Goal: Information Seeking & Learning: Learn about a topic

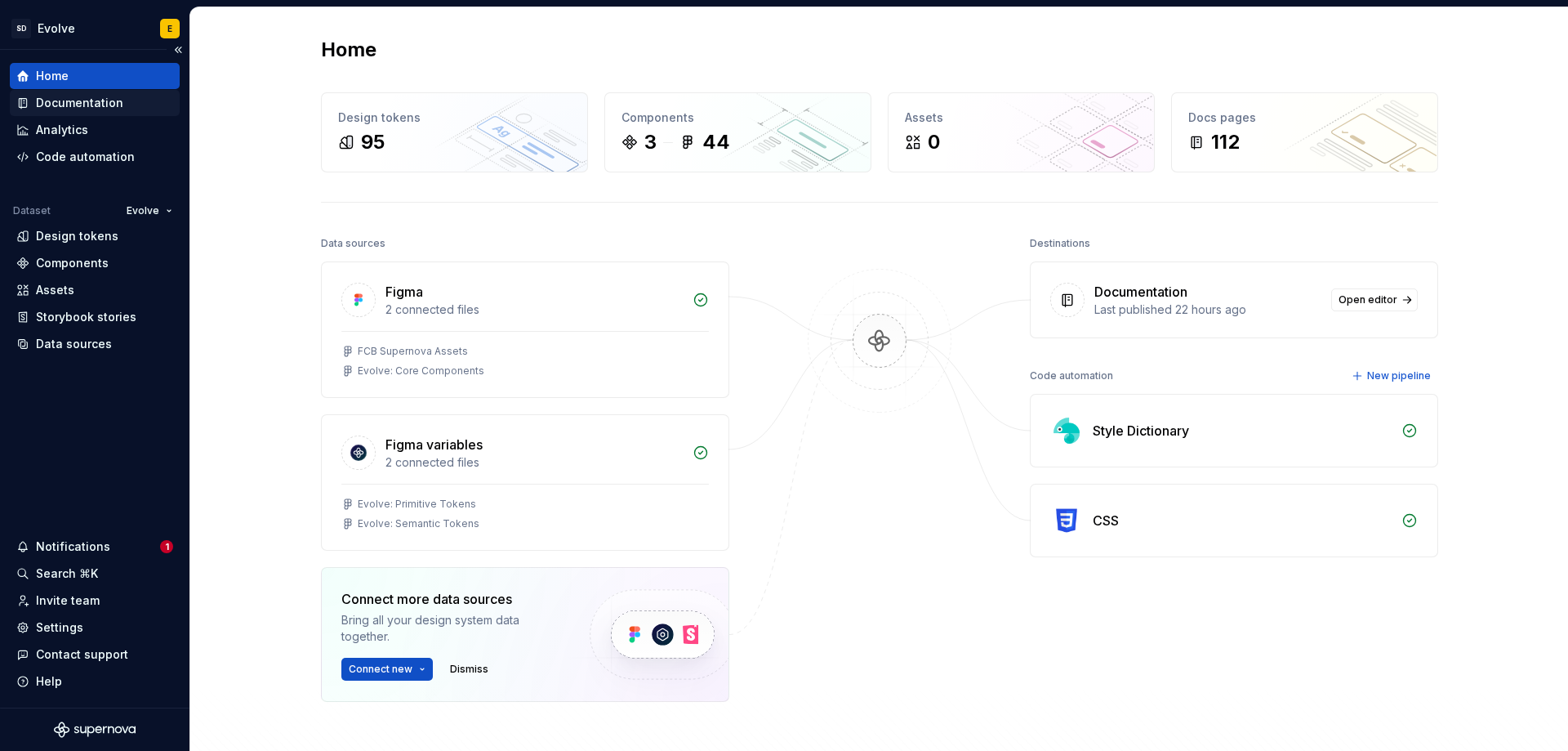
click at [101, 105] on div "Documentation" at bounding box center [79, 103] width 87 height 16
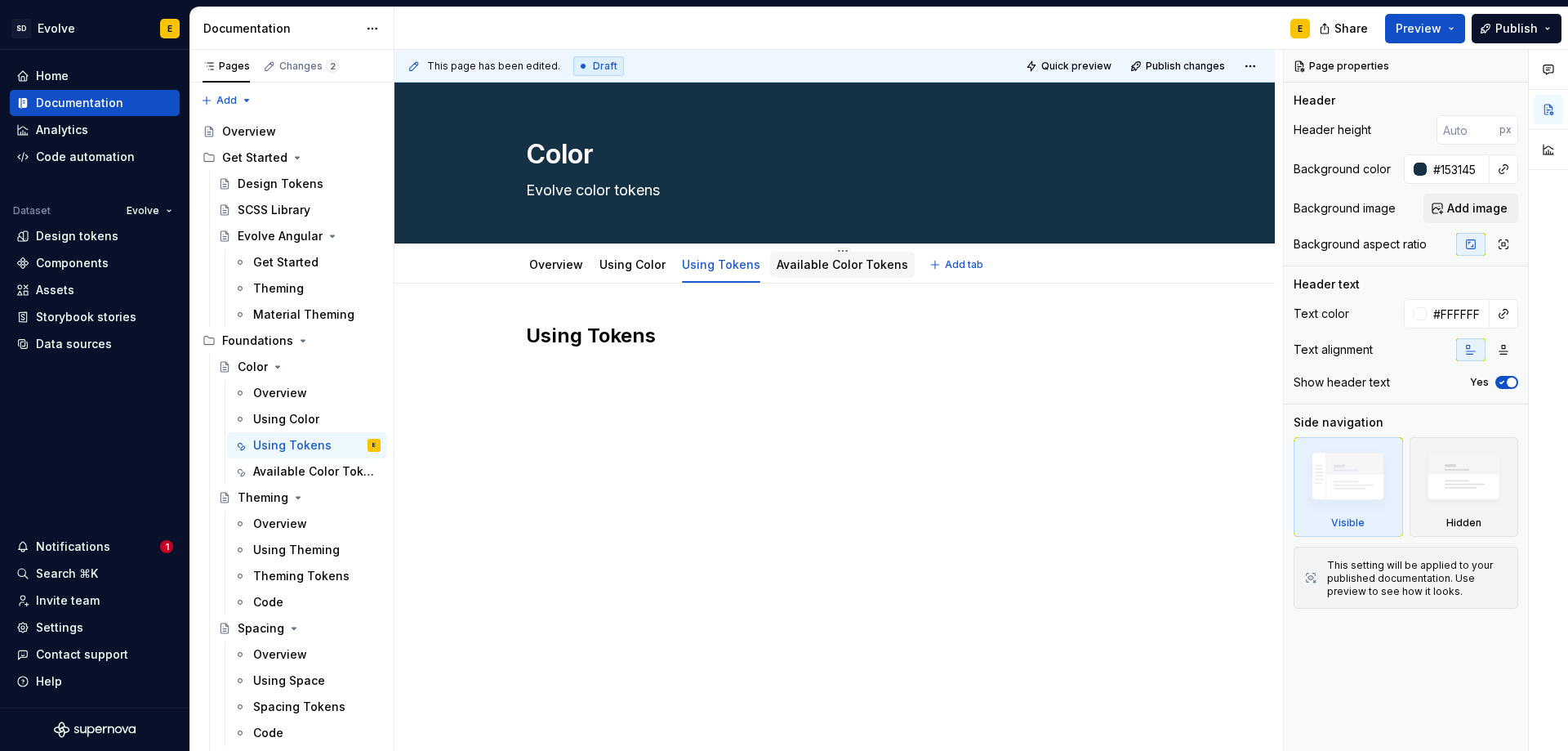
click at [859, 266] on link "Available Color Tokens" at bounding box center [843, 263] width 132 height 14
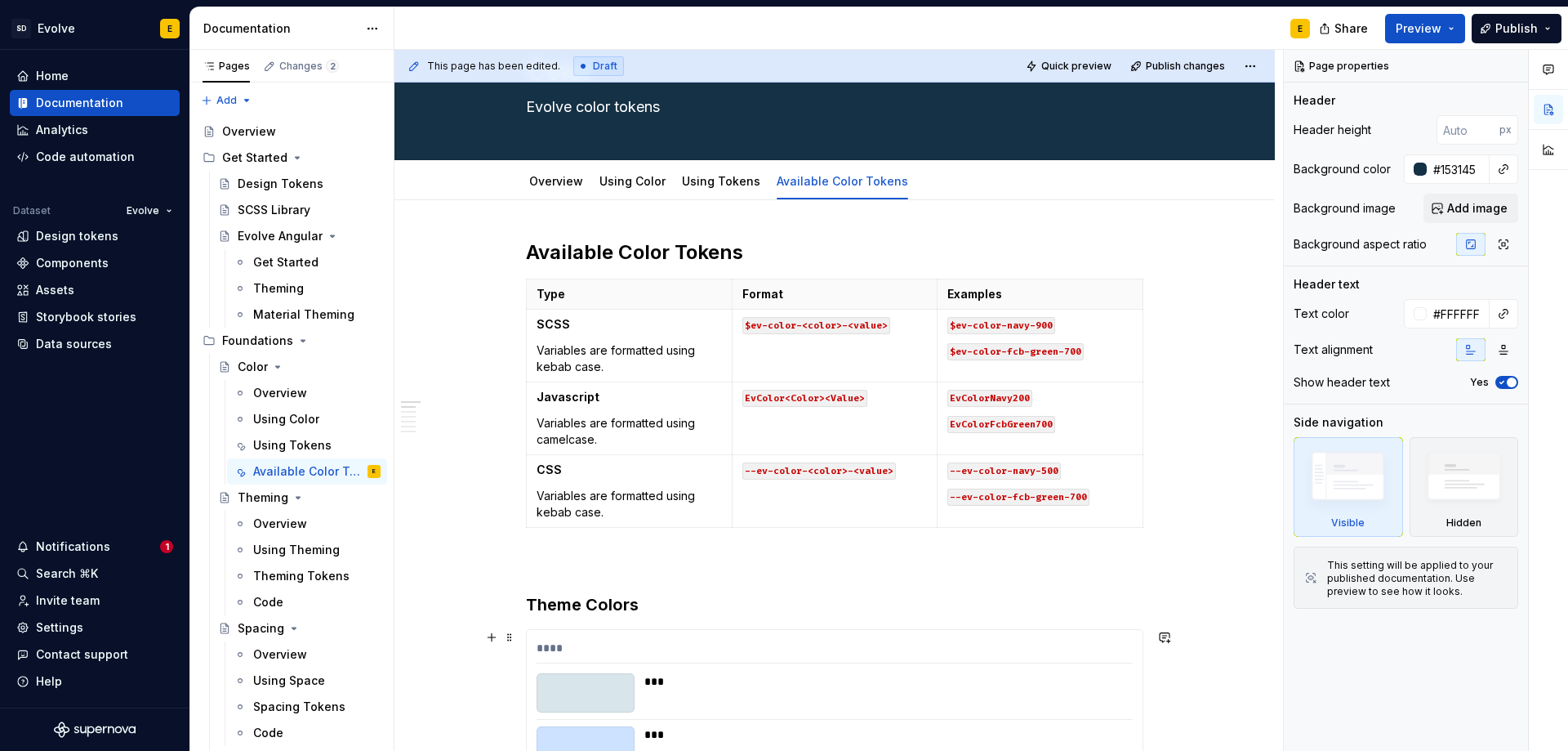
scroll to position [82, 0]
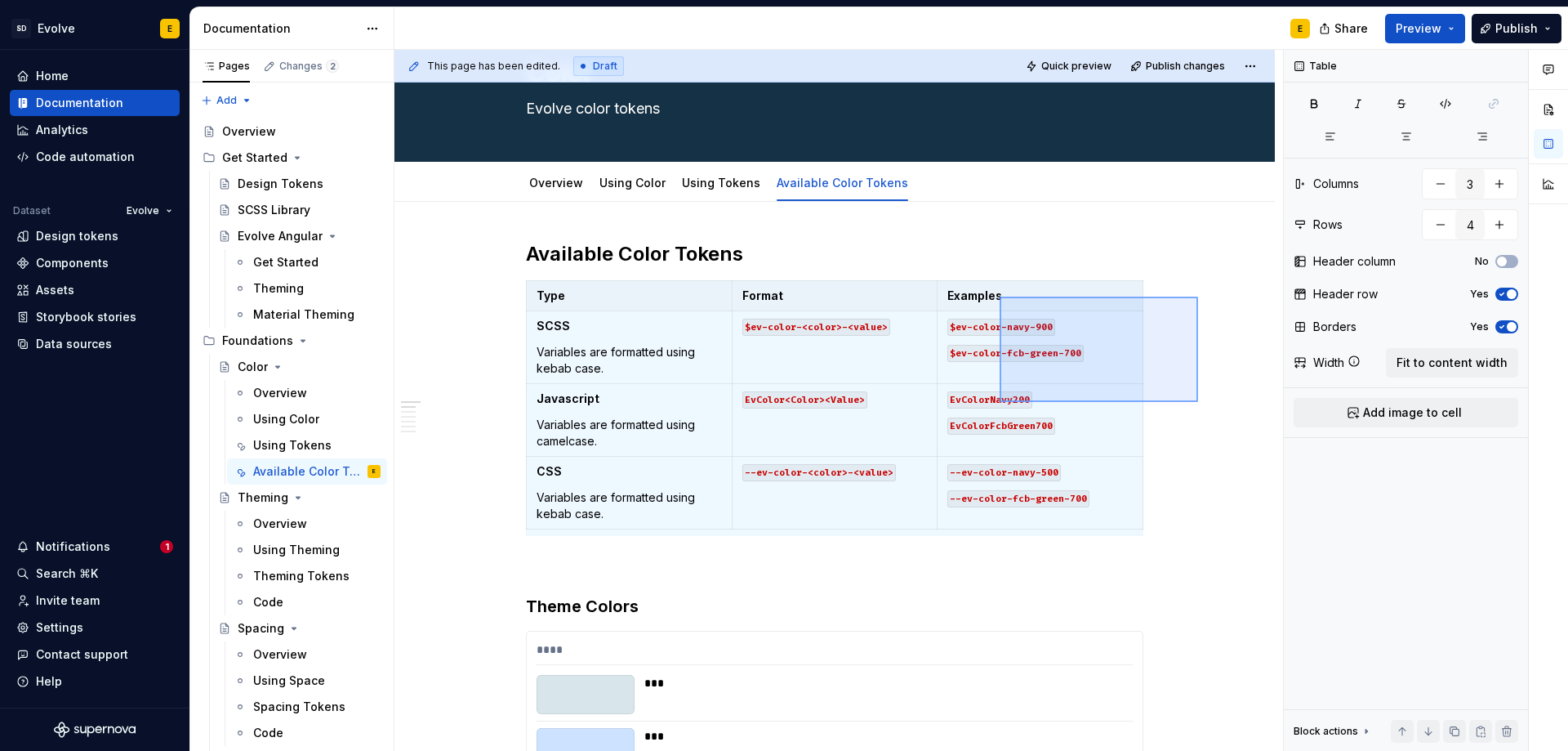
drag, startPoint x: 1199, startPoint y: 297, endPoint x: 999, endPoint y: 402, distance: 225.9
click at [999, 402] on div "**********" at bounding box center [839, 400] width 889 height 702
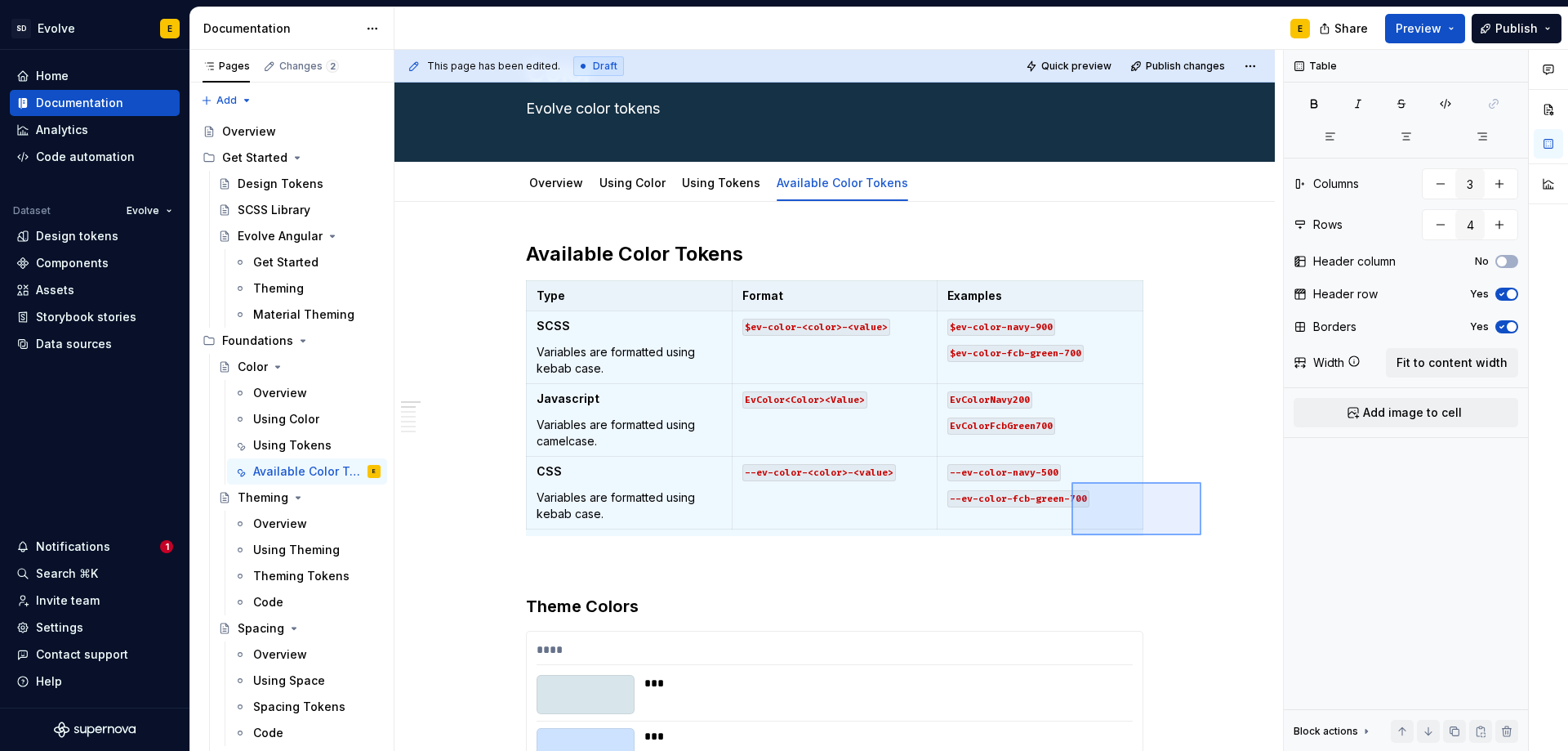
drag, startPoint x: 1201, startPoint y: 536, endPoint x: 1071, endPoint y: 482, distance: 140.8
click at [1071, 482] on div "**********" at bounding box center [839, 400] width 889 height 702
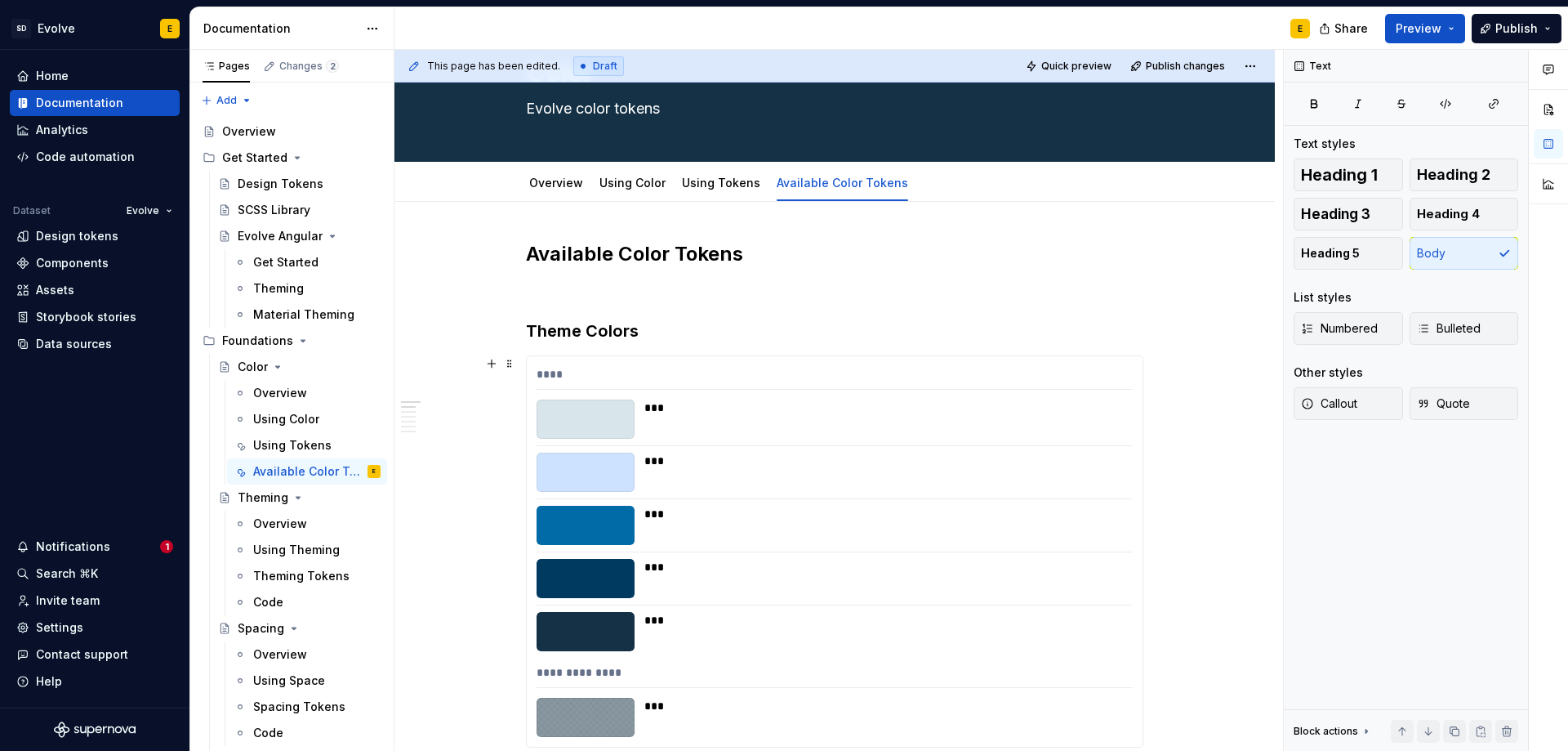
scroll to position [0, 0]
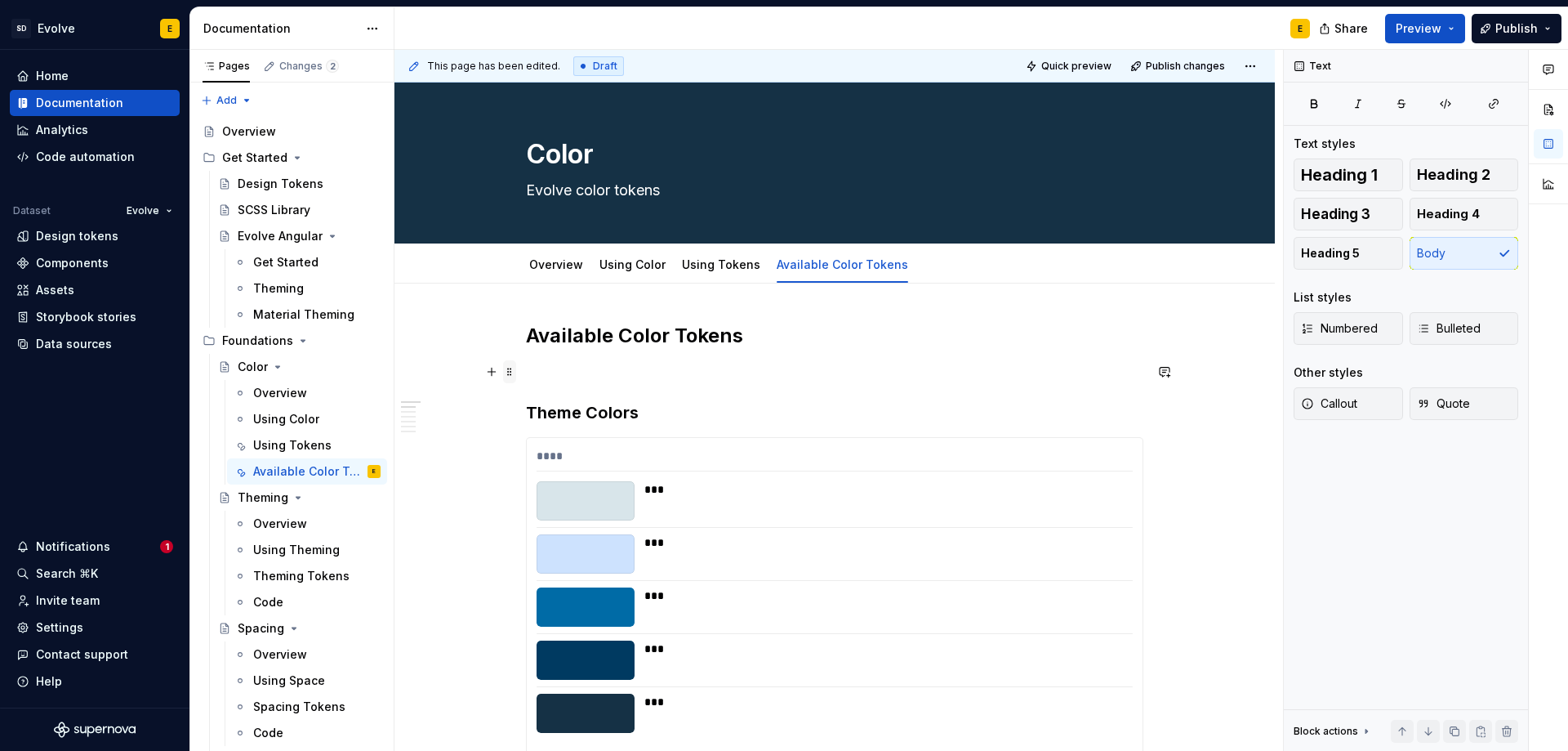
click at [514, 374] on span at bounding box center [509, 371] width 14 height 23
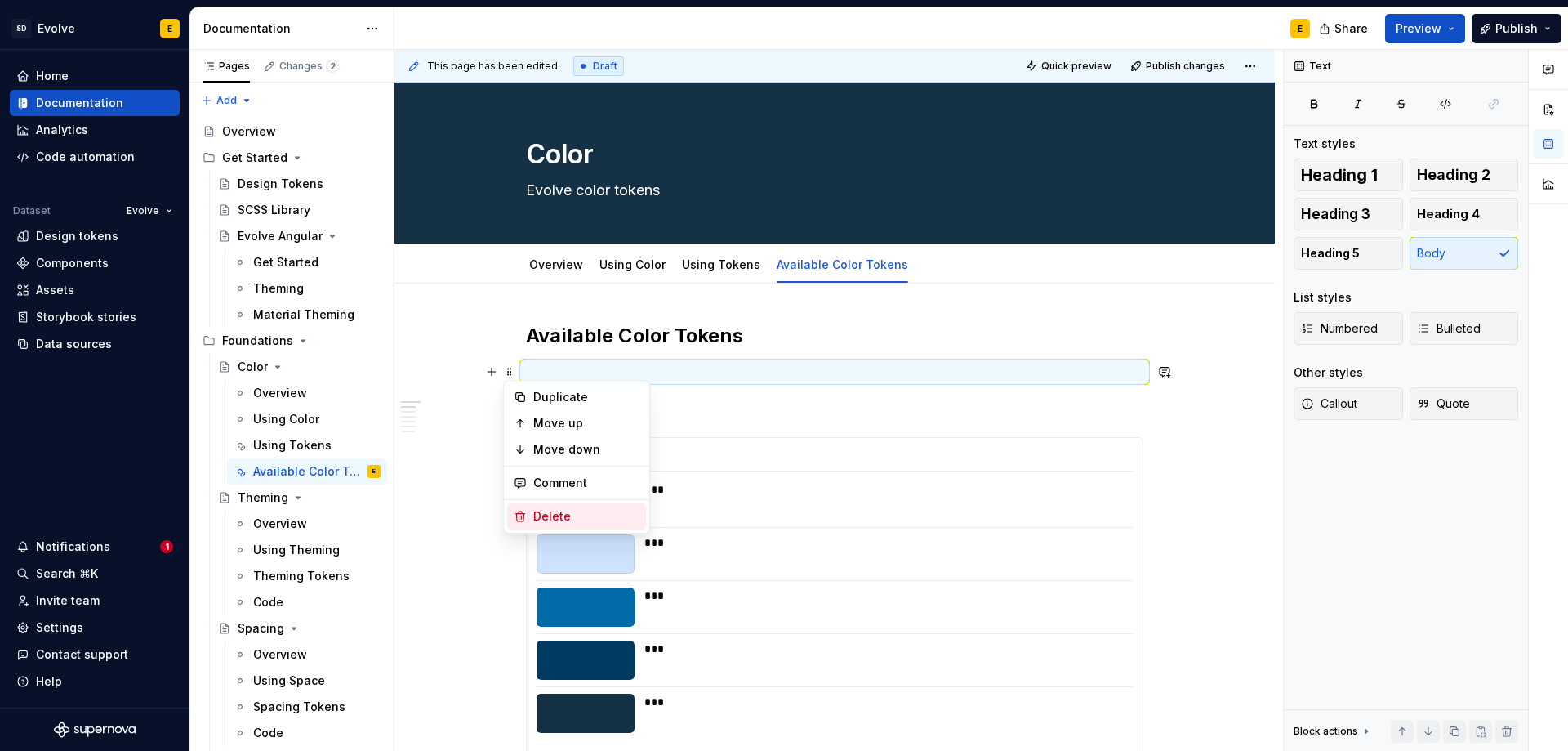
click at [542, 515] on div "Delete" at bounding box center [587, 517] width 106 height 16
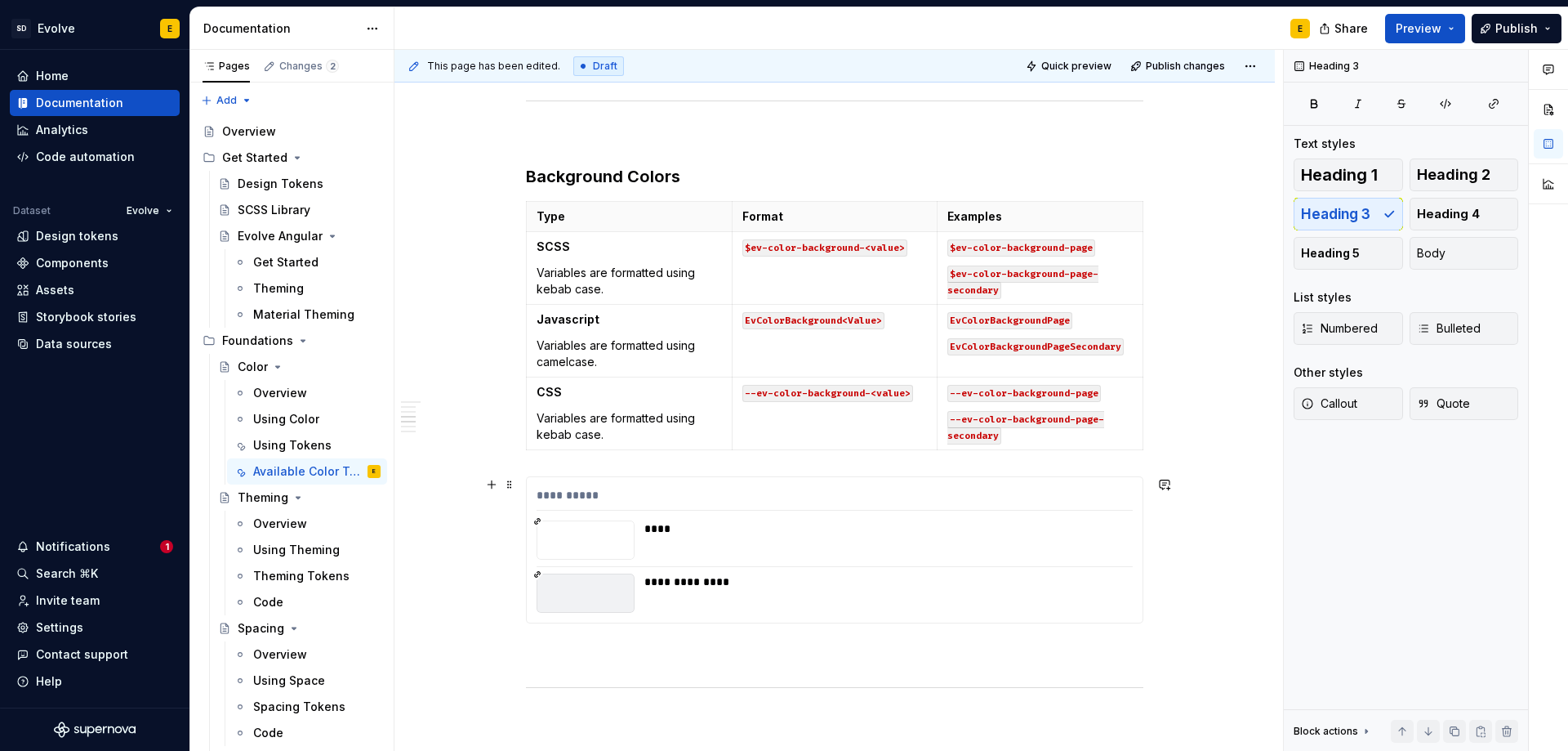
scroll to position [2451, 0]
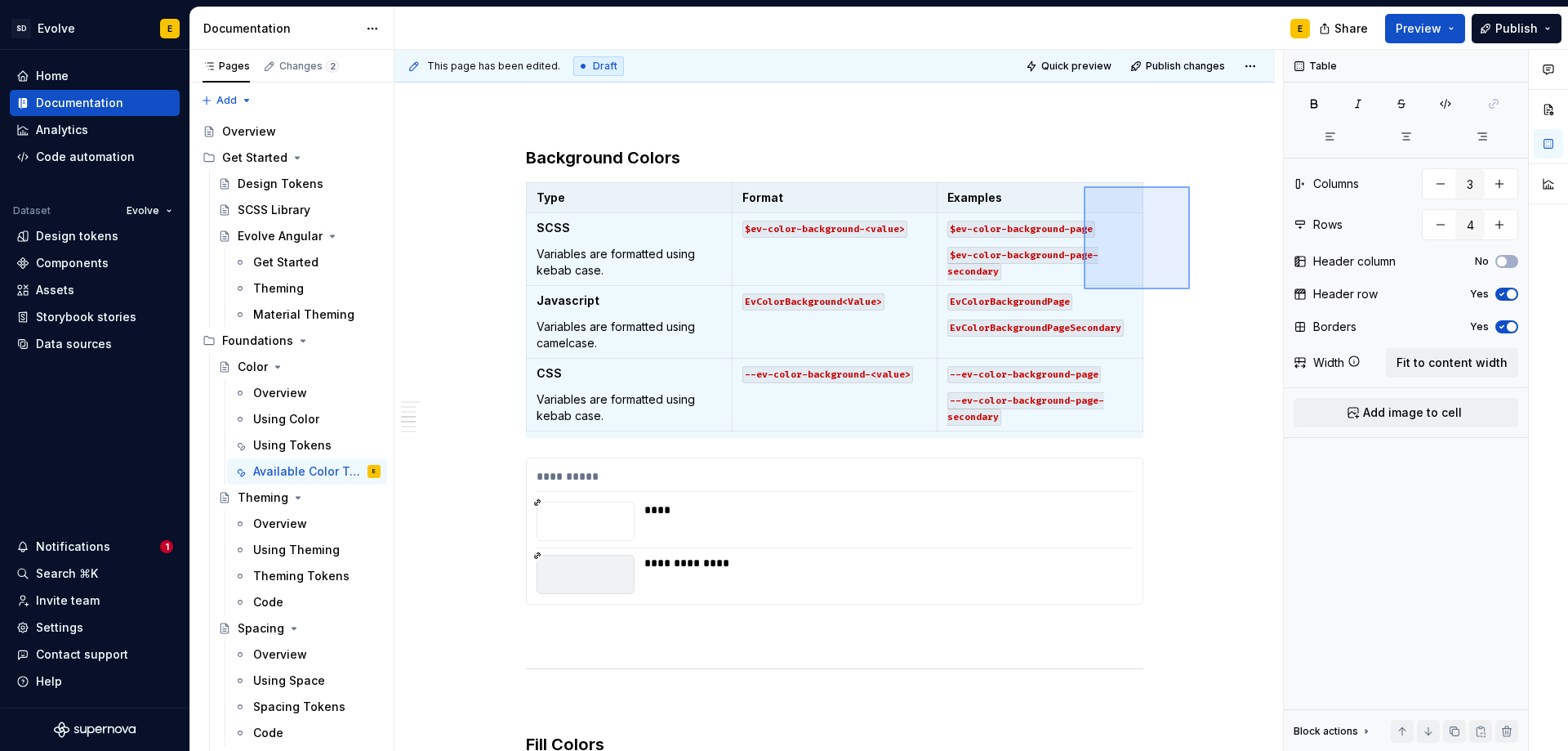
drag, startPoint x: 1094, startPoint y: 277, endPoint x: 1084, endPoint y: 289, distance: 15.6
click at [1084, 289] on div "**********" at bounding box center [839, 400] width 889 height 702
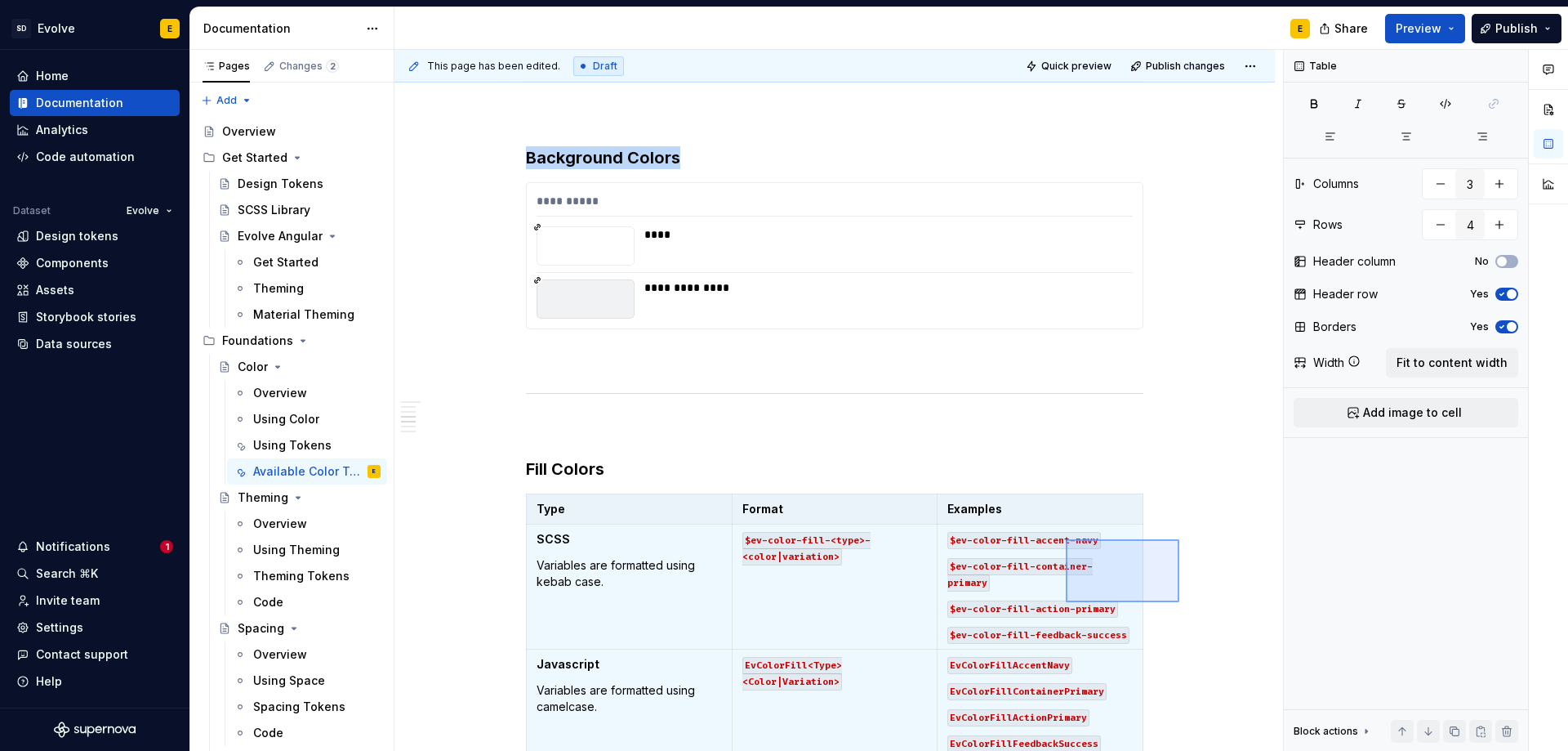
drag, startPoint x: 1180, startPoint y: 539, endPoint x: 1066, endPoint y: 602, distance: 130.2
click at [1066, 602] on div "**********" at bounding box center [839, 400] width 889 height 702
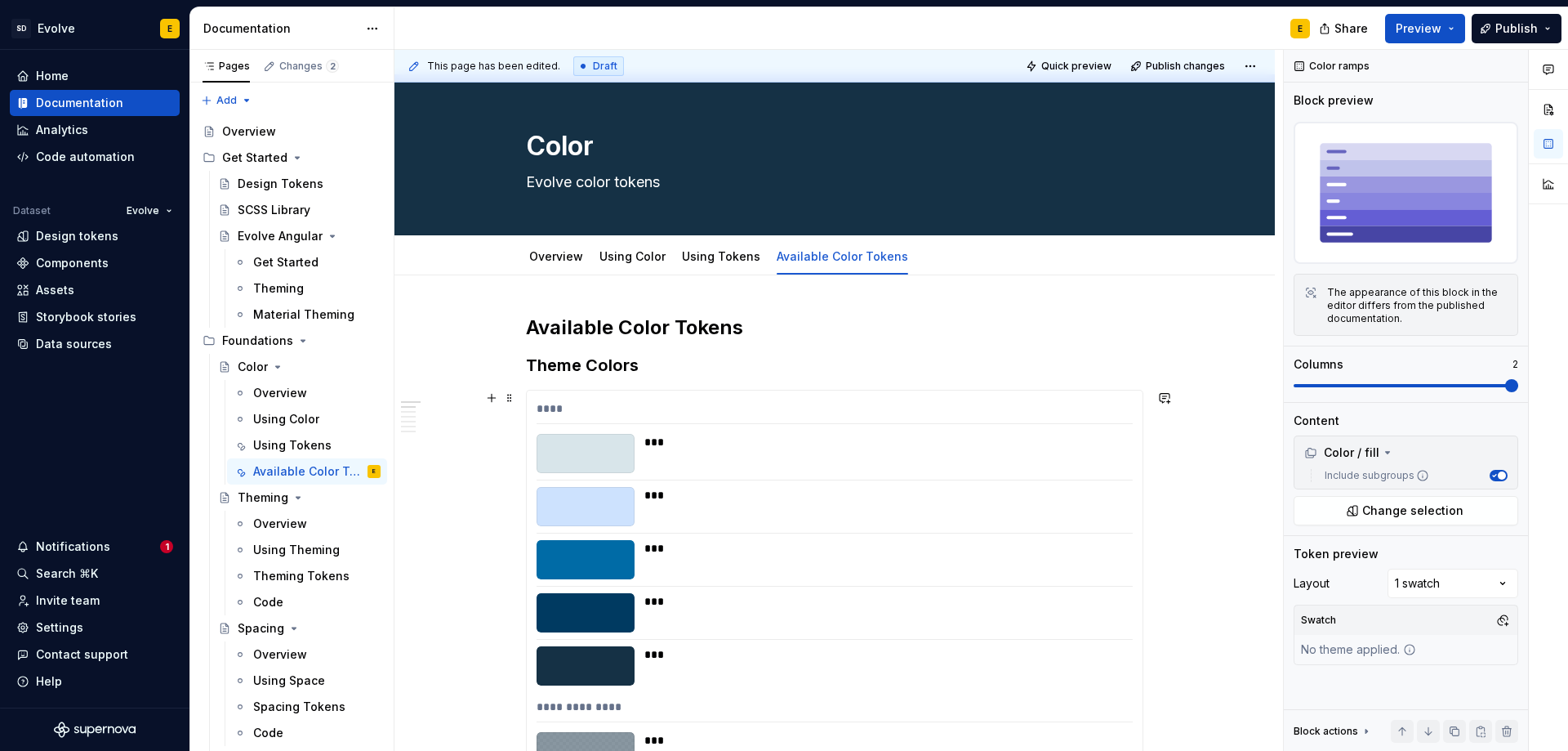
scroll to position [0, 0]
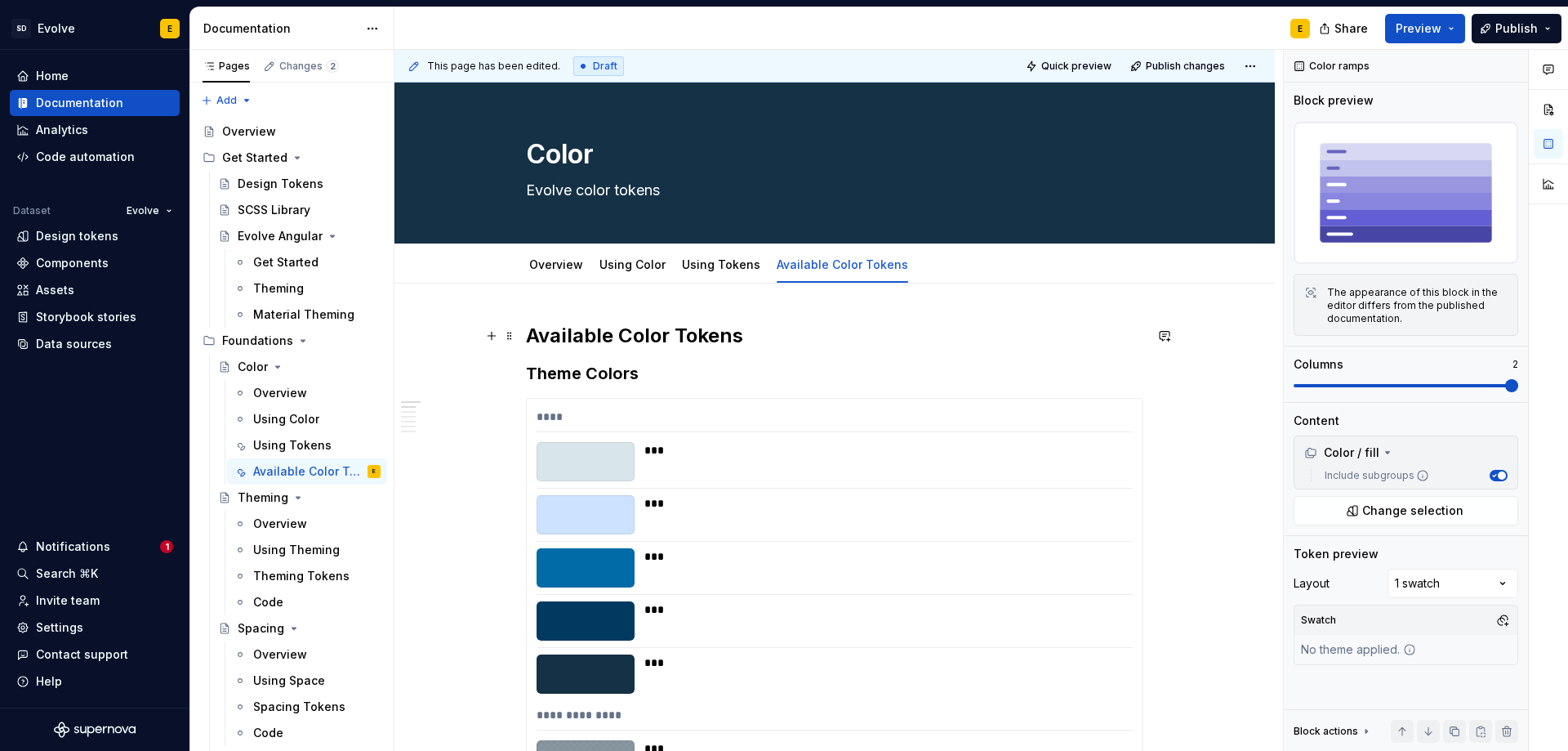
click at [831, 344] on h2 "Available Color Tokens" at bounding box center [834, 335] width 617 height 26
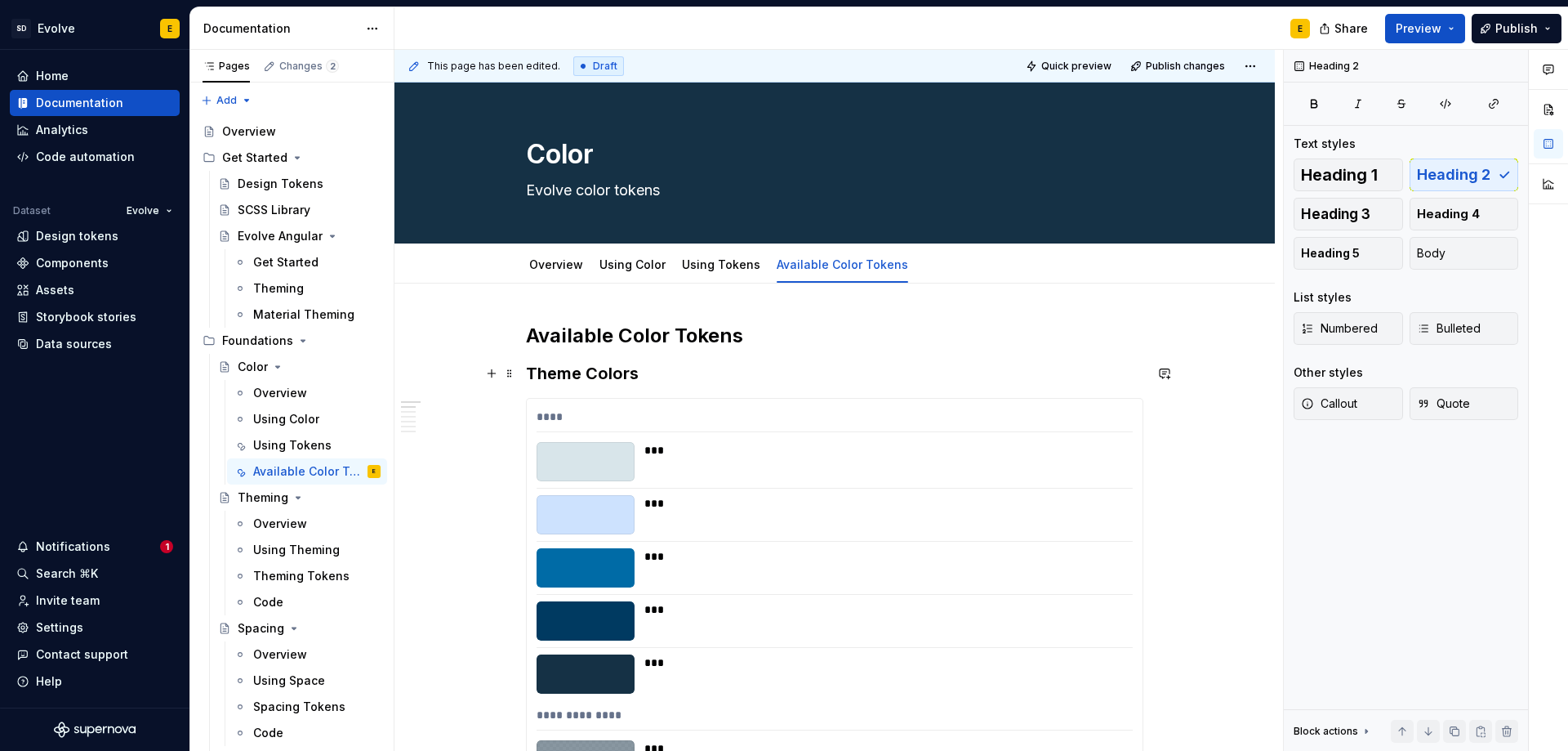
click at [820, 371] on h3 "Theme Colors" at bounding box center [834, 373] width 617 height 23
click at [772, 336] on h2 "Available Color Tokens" at bounding box center [834, 335] width 617 height 26
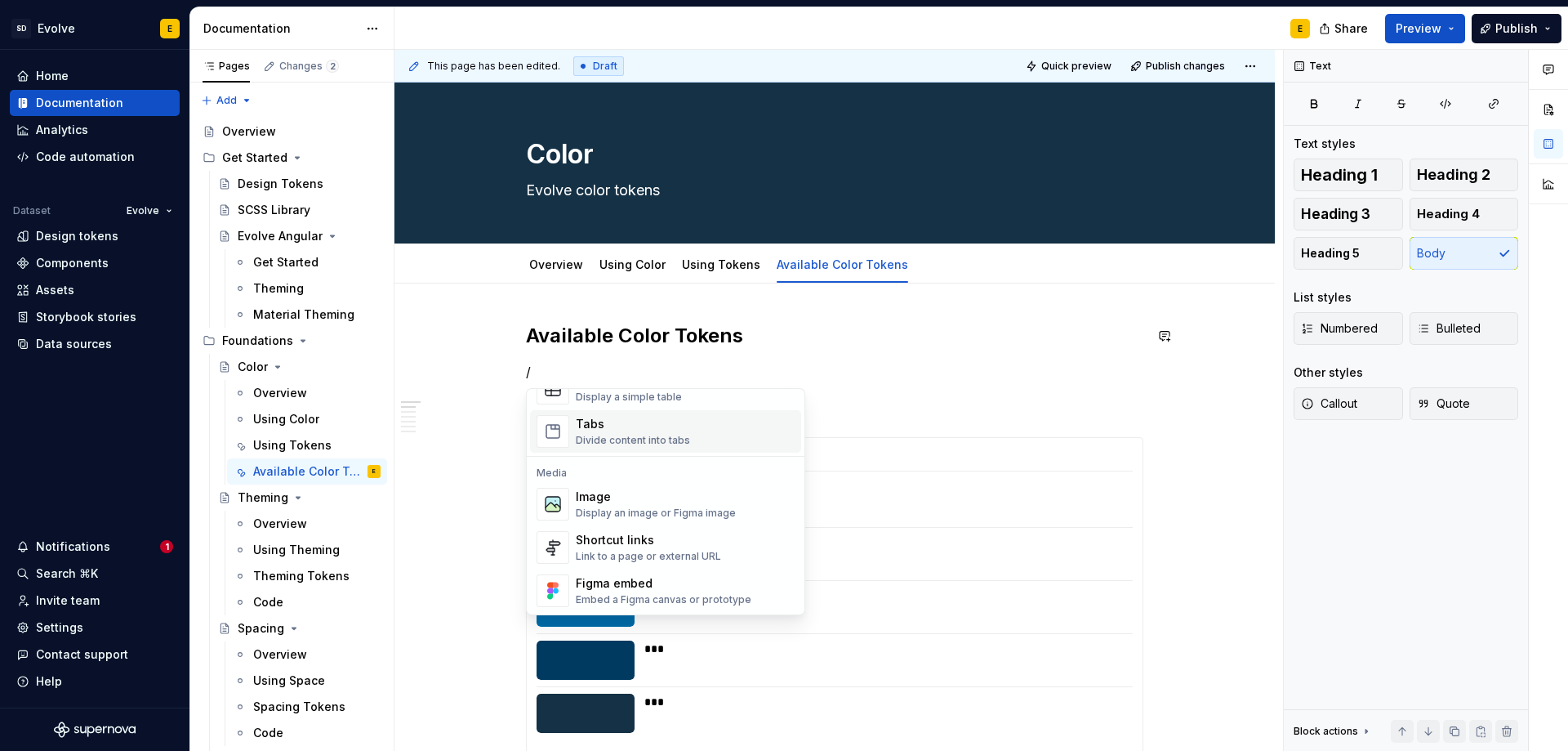
scroll to position [654, 0]
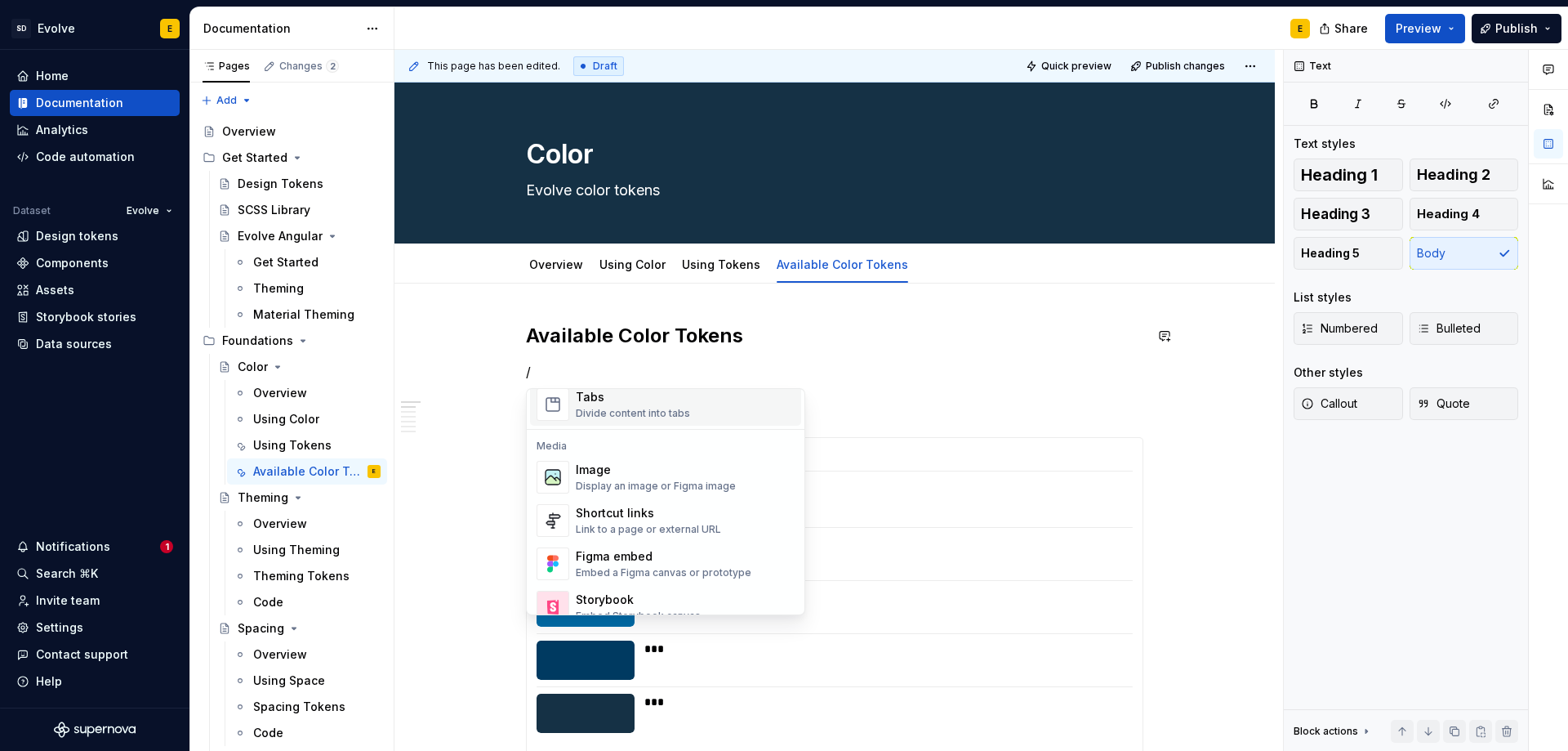
click at [711, 409] on div "Tabs Divide content into tabs" at bounding box center [685, 405] width 219 height 32
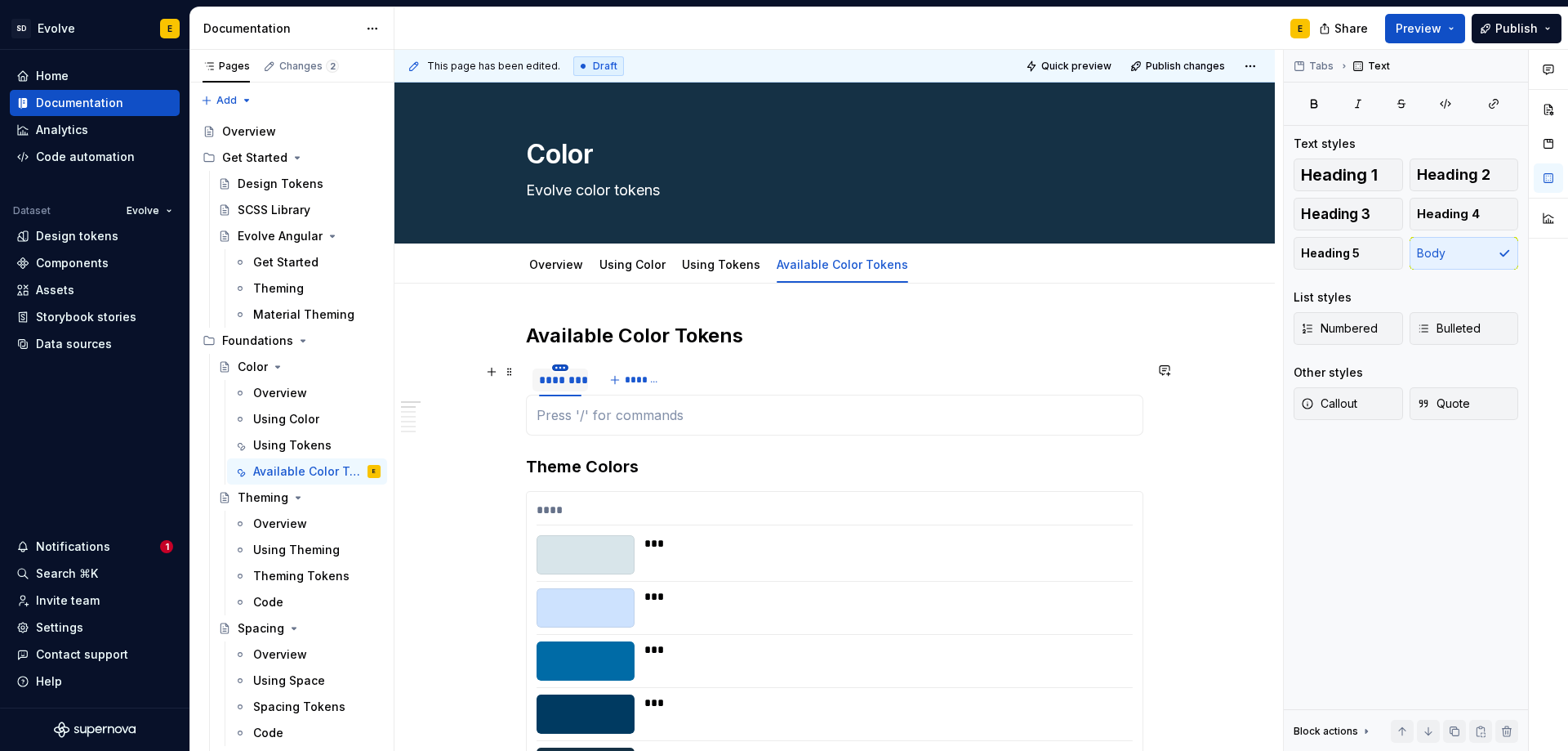
type textarea "*"
click at [559, 365] on html "SD Evolve E Home Documentation Analytics Code automation Dataset Evolve Design …" at bounding box center [784, 375] width 1568 height 751
click at [595, 390] on div "Edit name" at bounding box center [635, 391] width 106 height 16
type input "******"
click at [615, 380] on button "*******" at bounding box center [630, 380] width 65 height 23
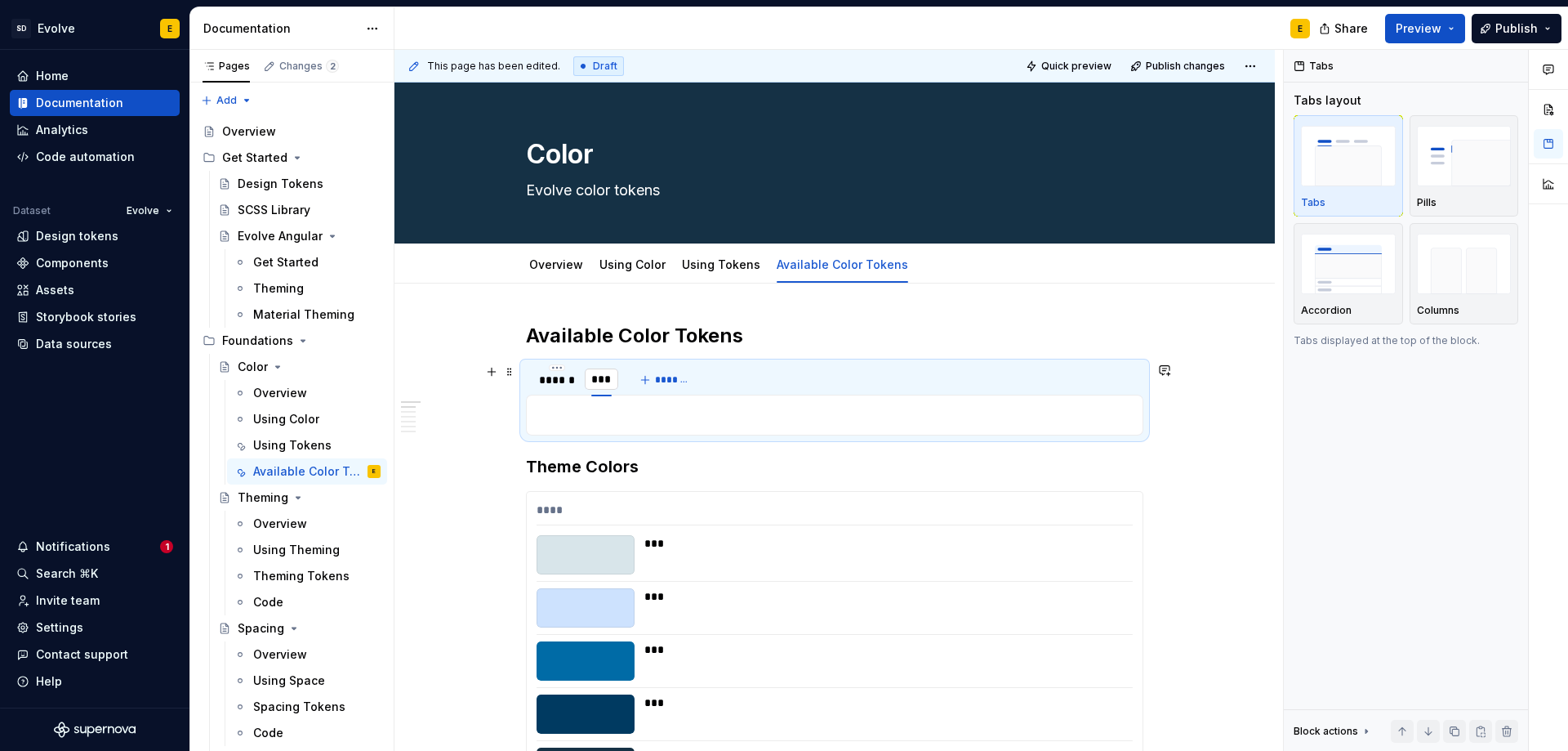
type input "******"
click at [560, 379] on div "******" at bounding box center [557, 380] width 36 height 16
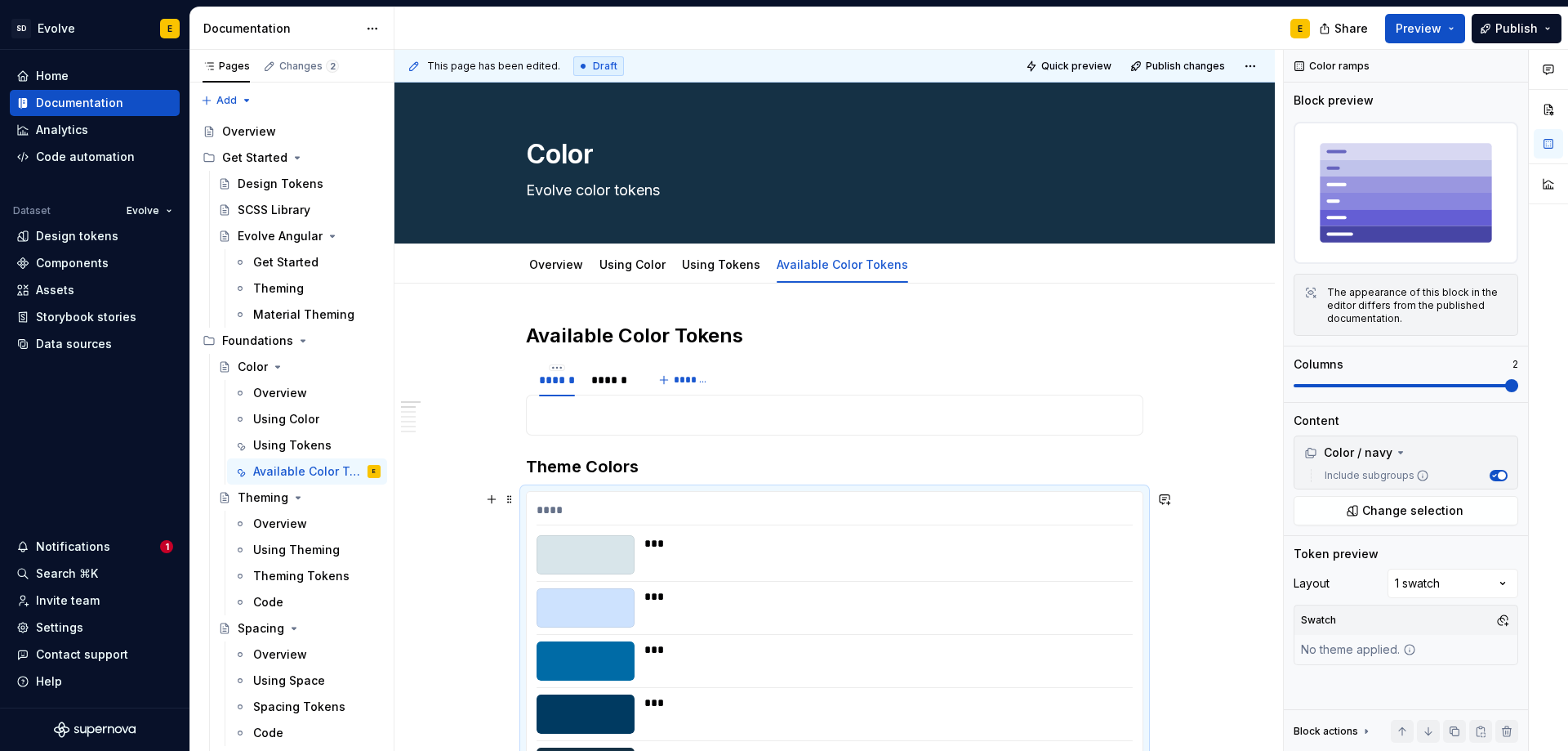
click at [606, 501] on div "**********" at bounding box center [834, 687] width 615 height 390
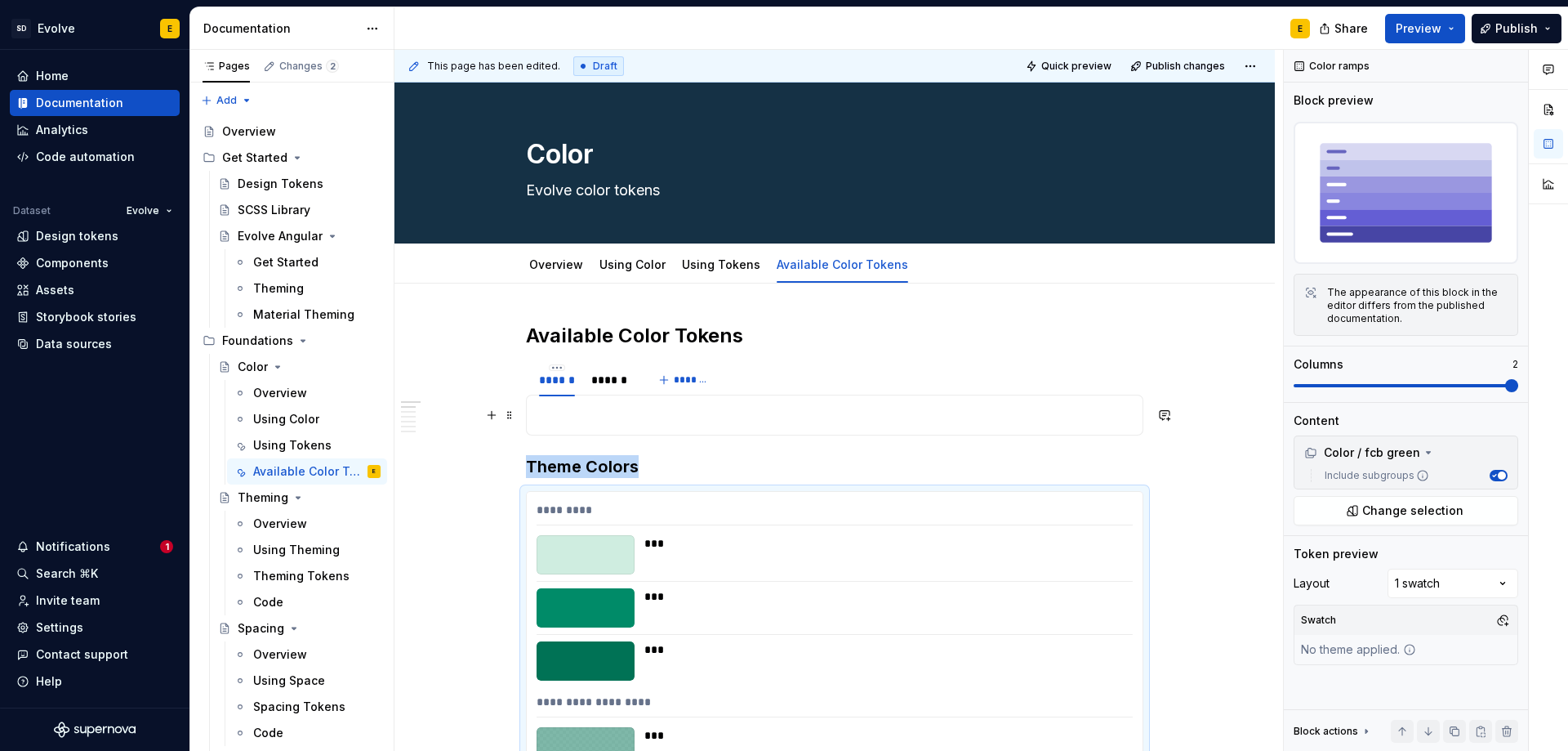
click at [572, 413] on p at bounding box center [834, 416] width 597 height 20
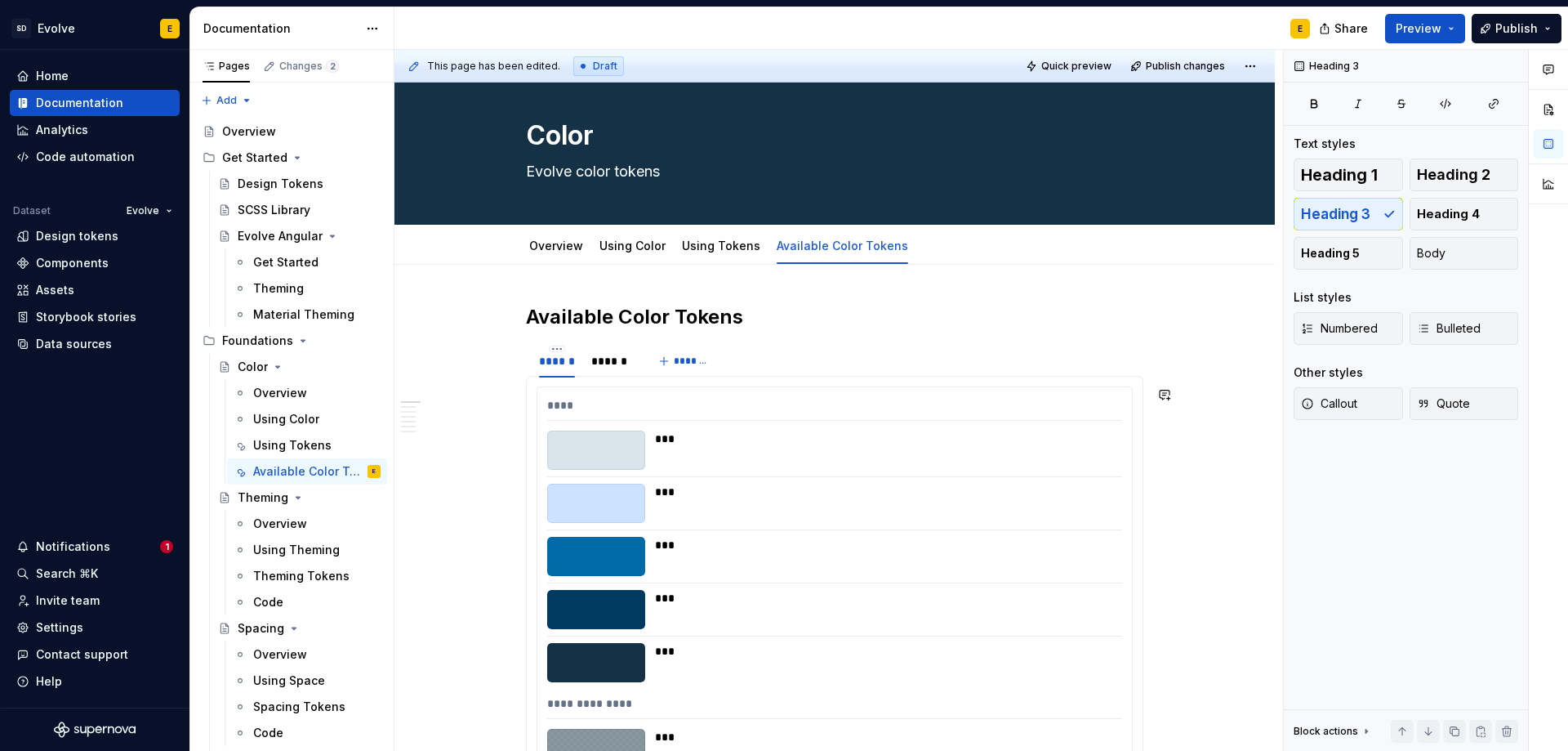
scroll to position [0, 0]
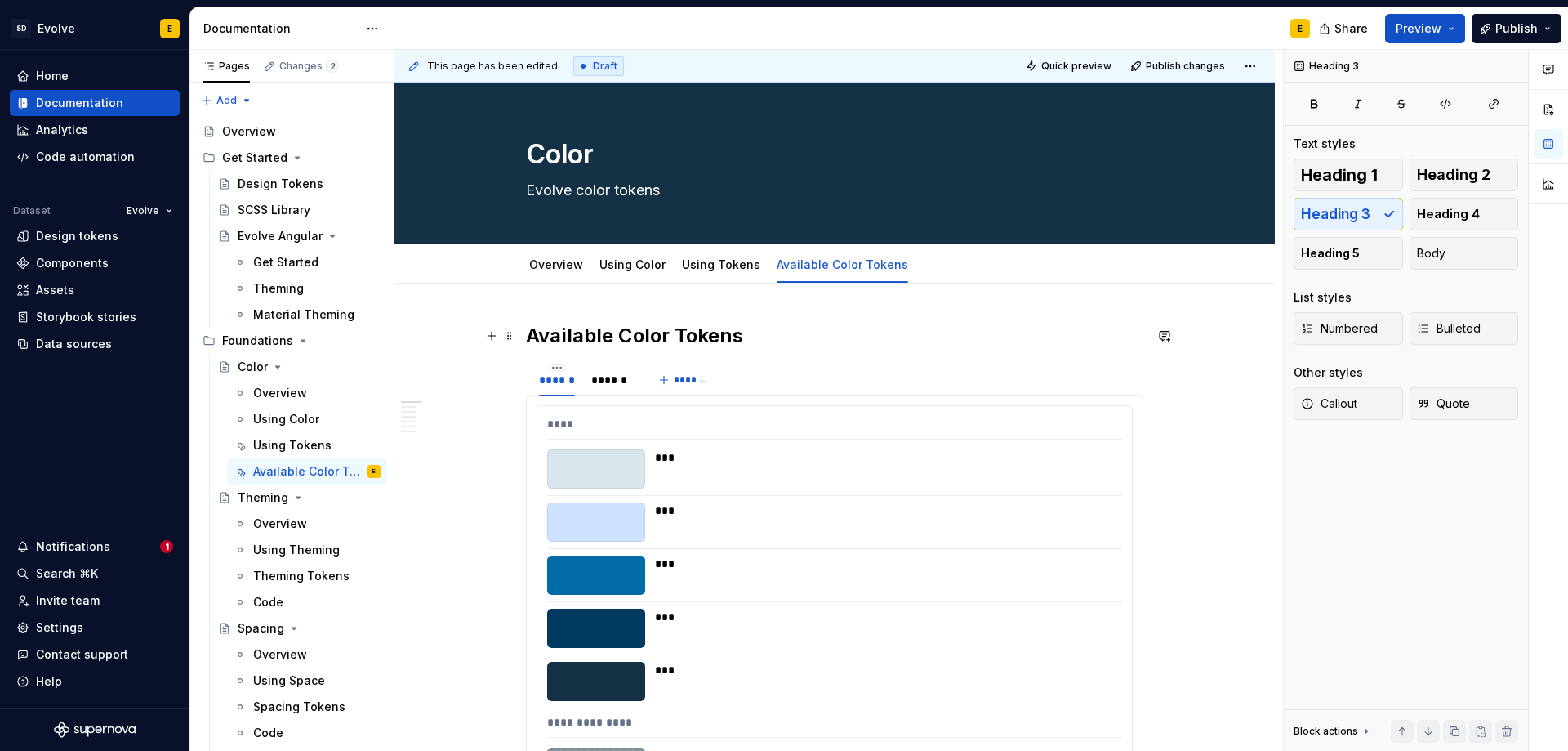
click at [758, 336] on h2 "Available Color Tokens" at bounding box center [834, 335] width 617 height 26
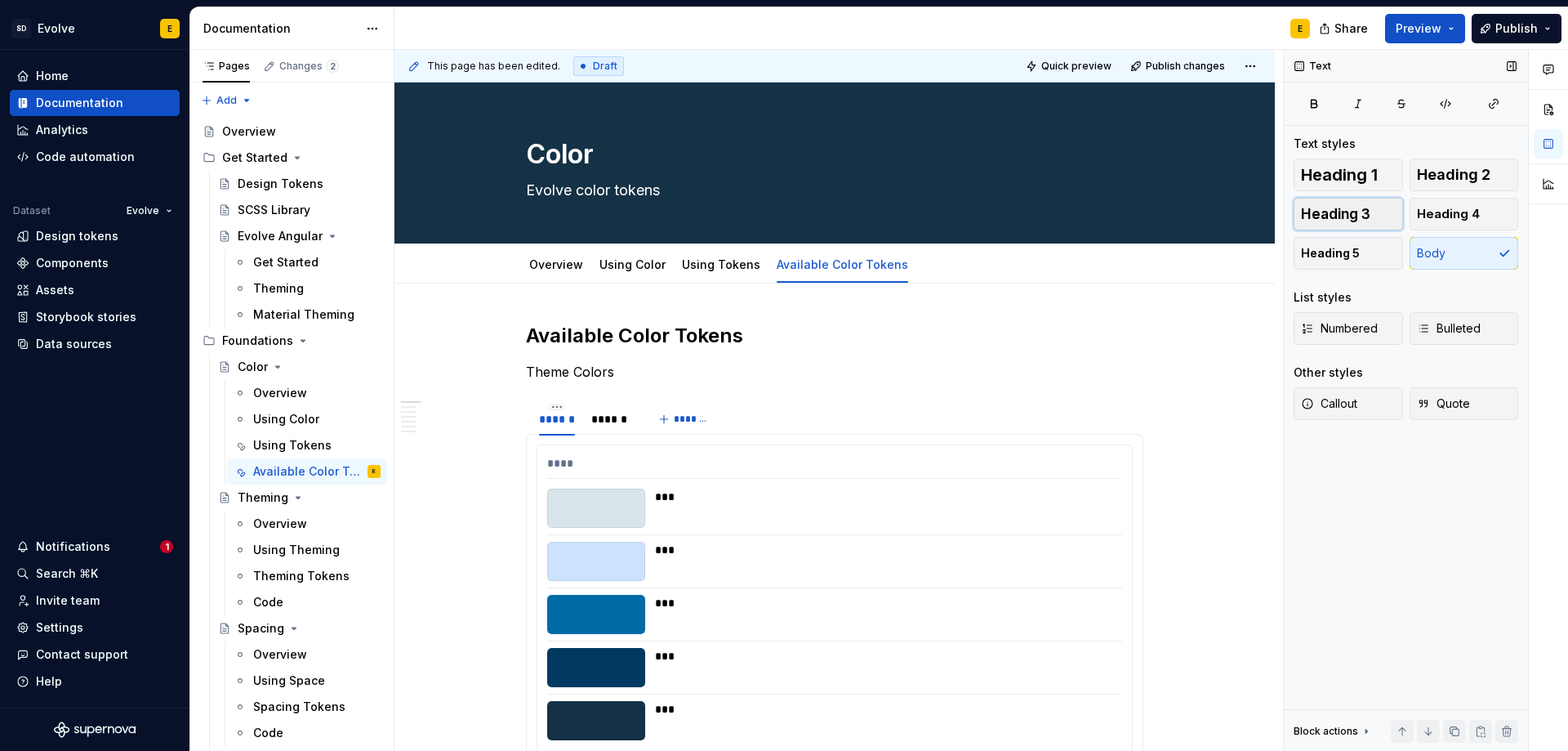
click at [1351, 209] on span "Heading 3" at bounding box center [1336, 214] width 69 height 16
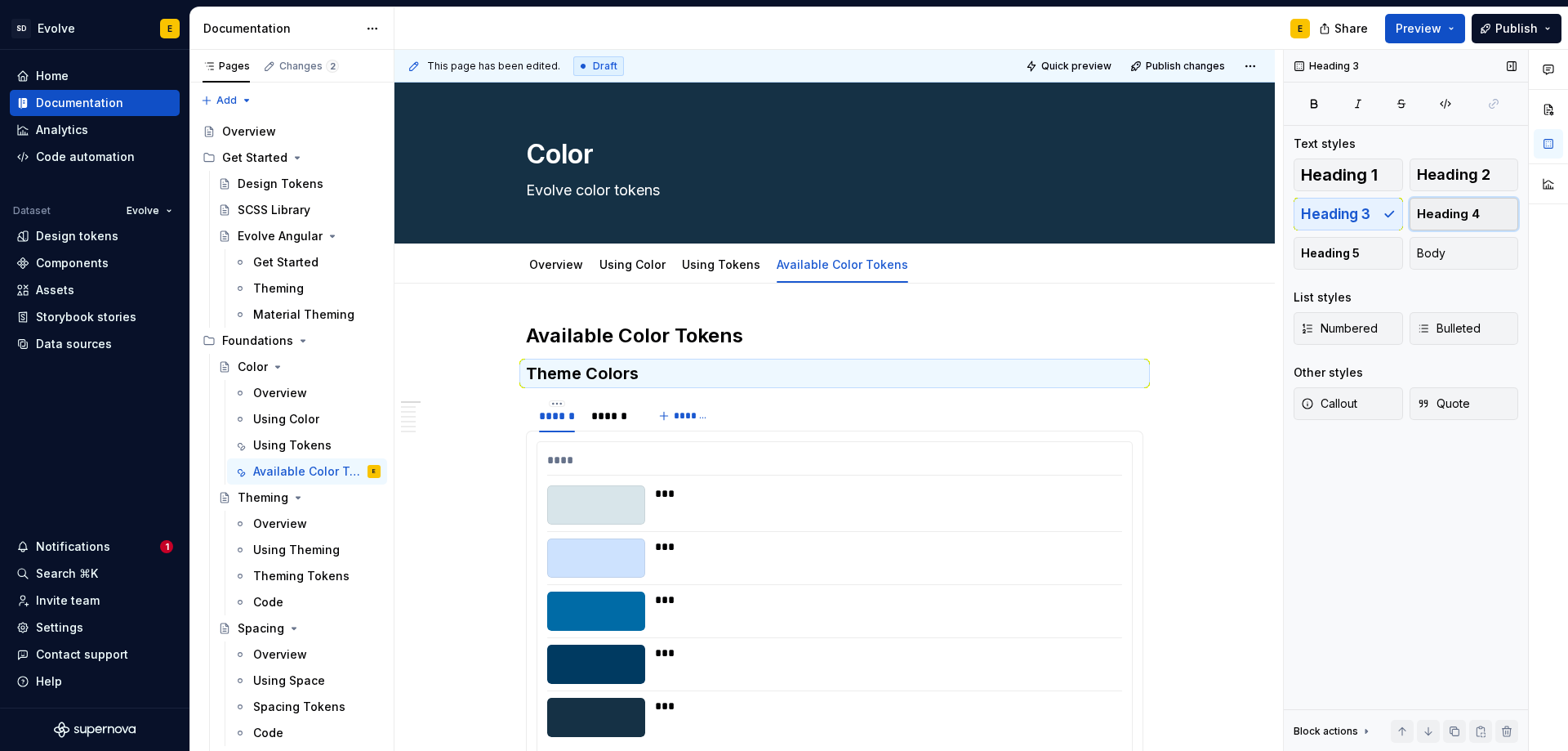
click at [1443, 211] on span "Heading 4" at bounding box center [1448, 214] width 63 height 16
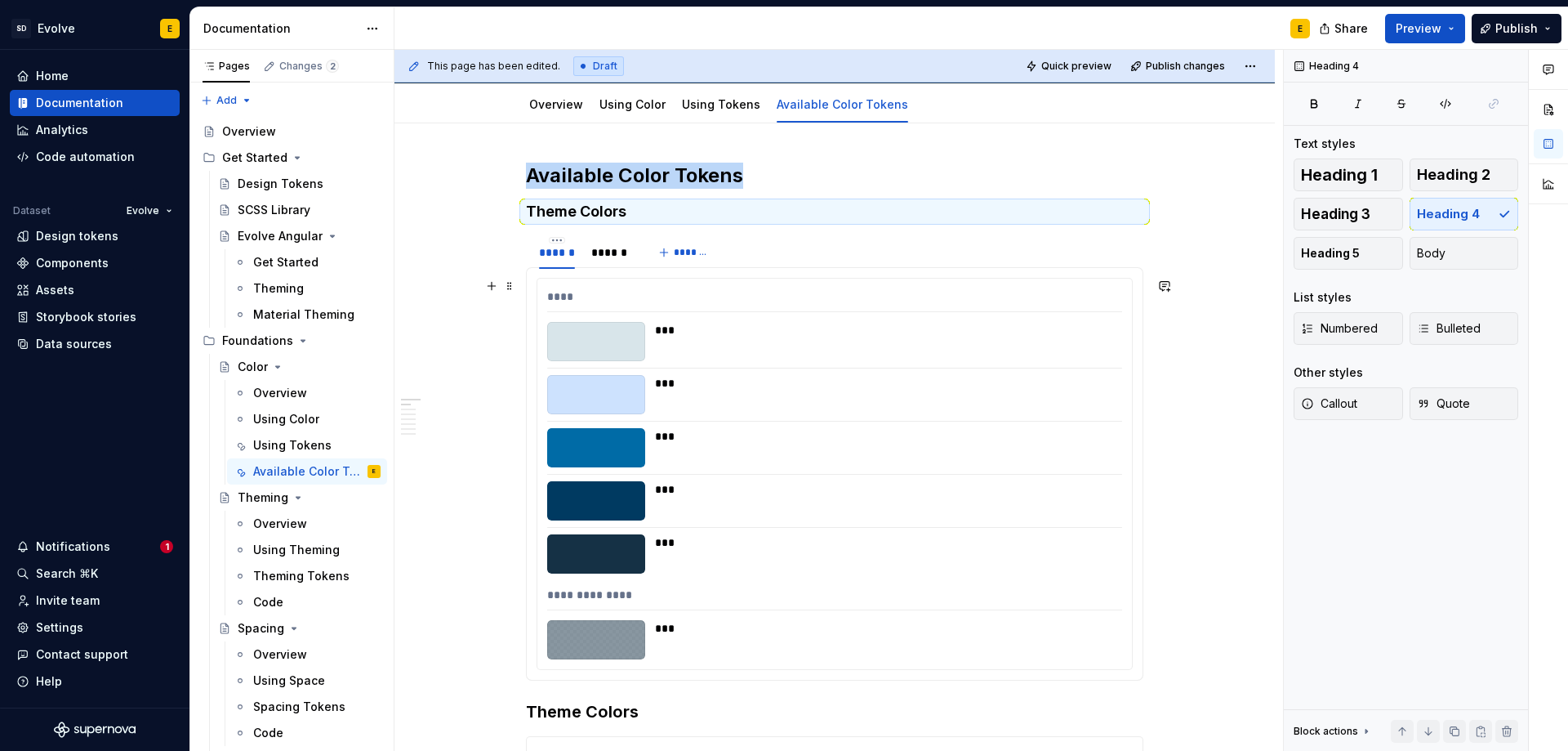
scroll to position [82, 0]
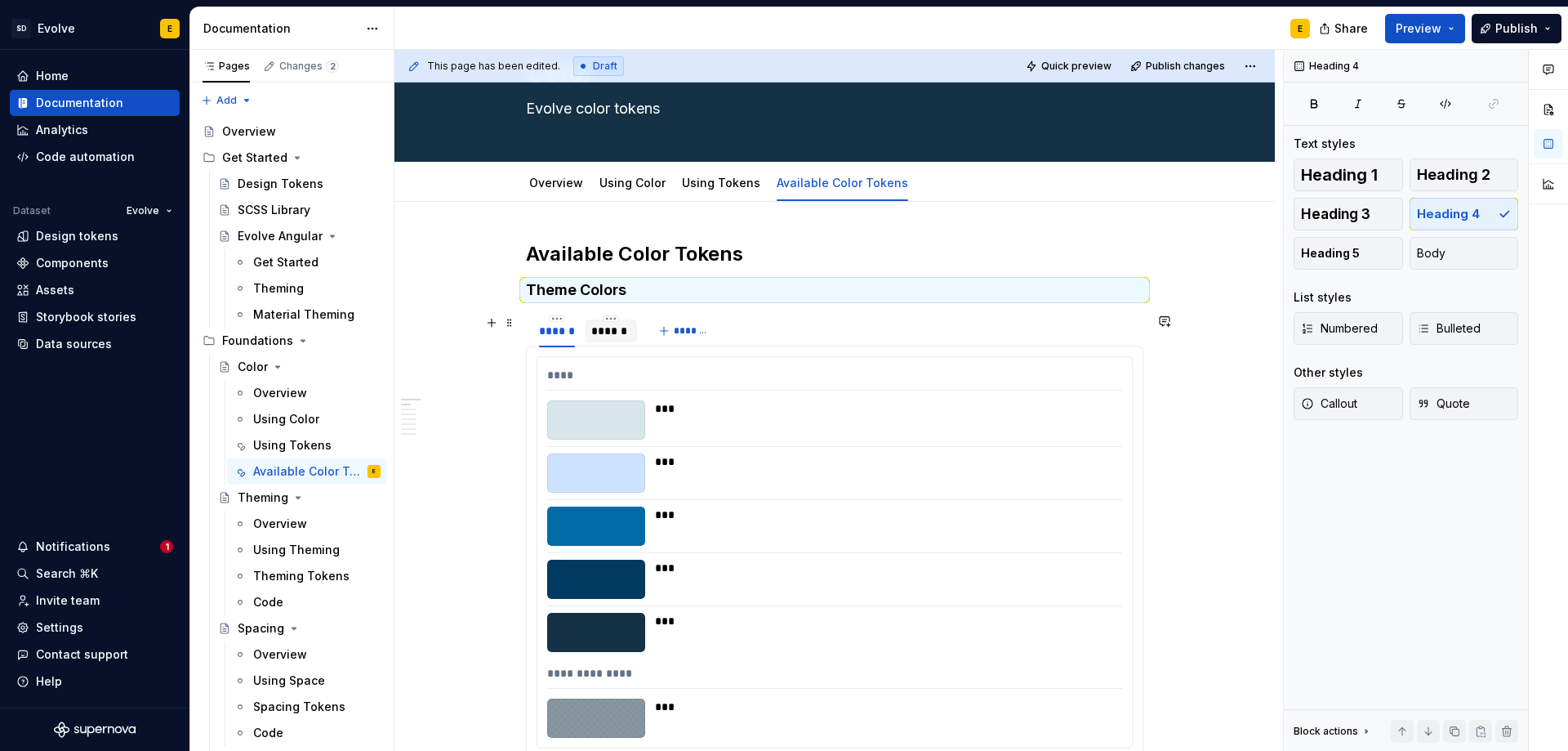
click at [615, 329] on div "******" at bounding box center [611, 331] width 40 height 16
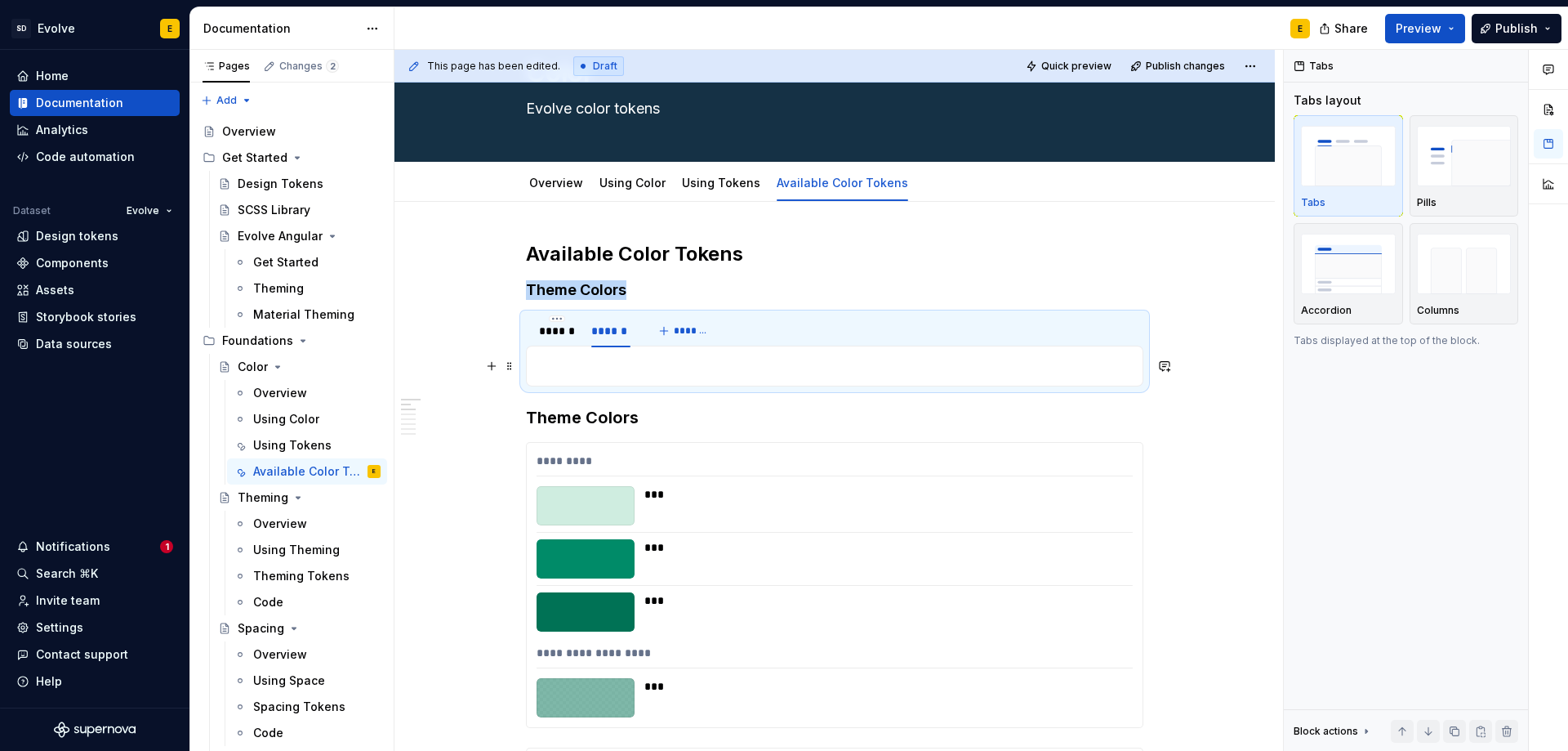
click at [608, 368] on p at bounding box center [834, 366] width 597 height 20
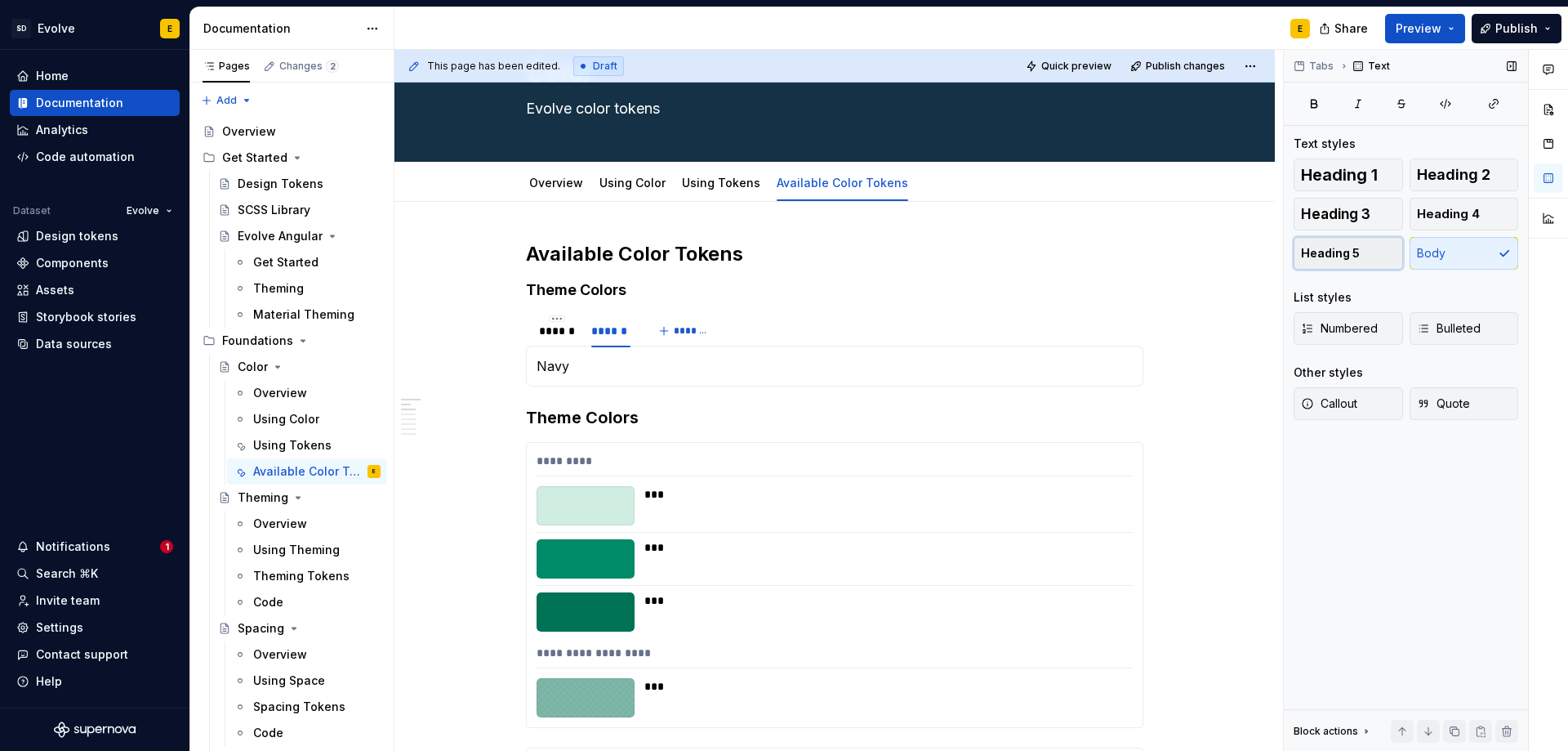
click at [1330, 254] on span "Heading 5" at bounding box center [1330, 253] width 59 height 16
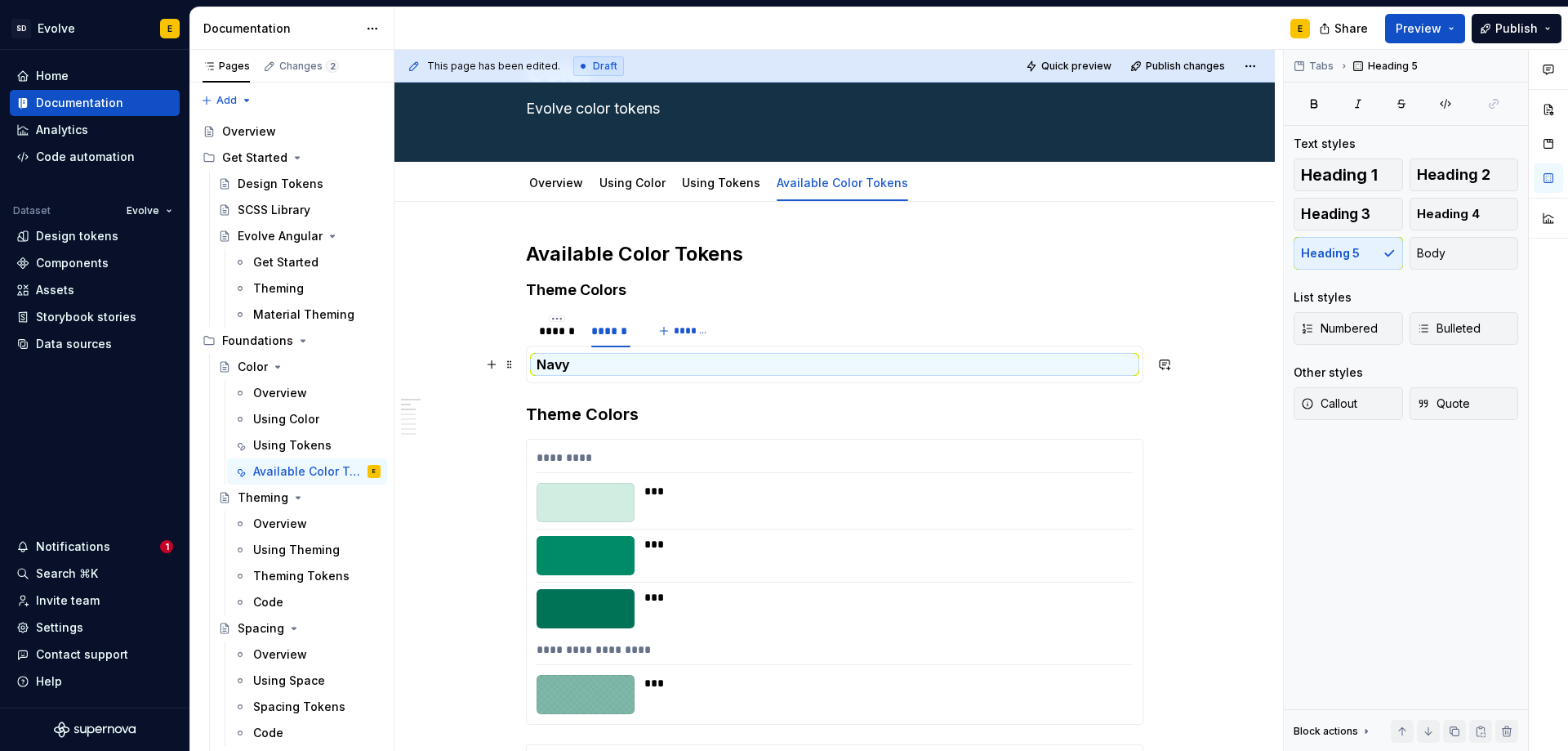
click at [620, 369] on h5 "Navy" at bounding box center [834, 364] width 597 height 16
click at [601, 366] on h5 "Navy" at bounding box center [834, 364] width 597 height 16
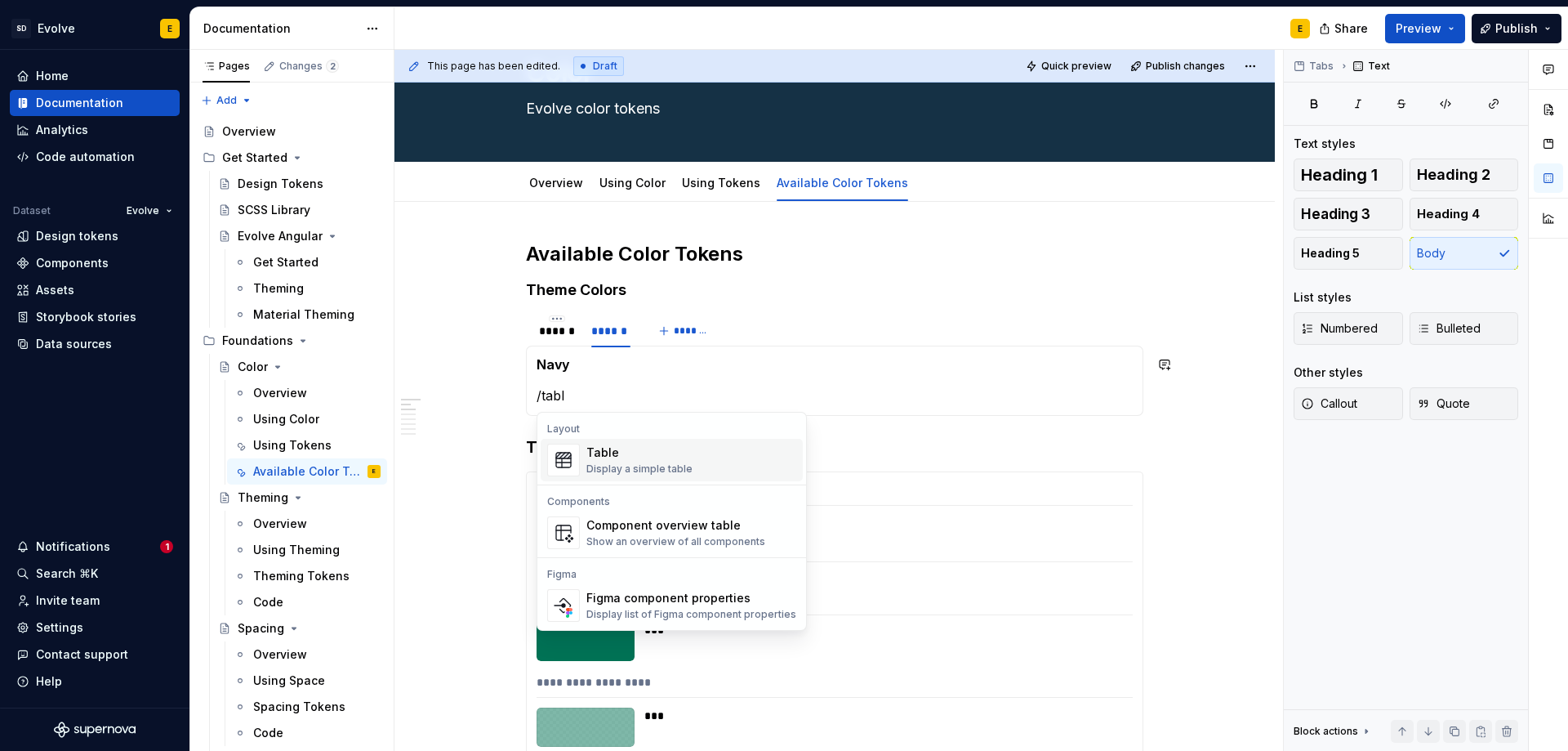
click at [606, 453] on div "Table" at bounding box center [640, 453] width 106 height 16
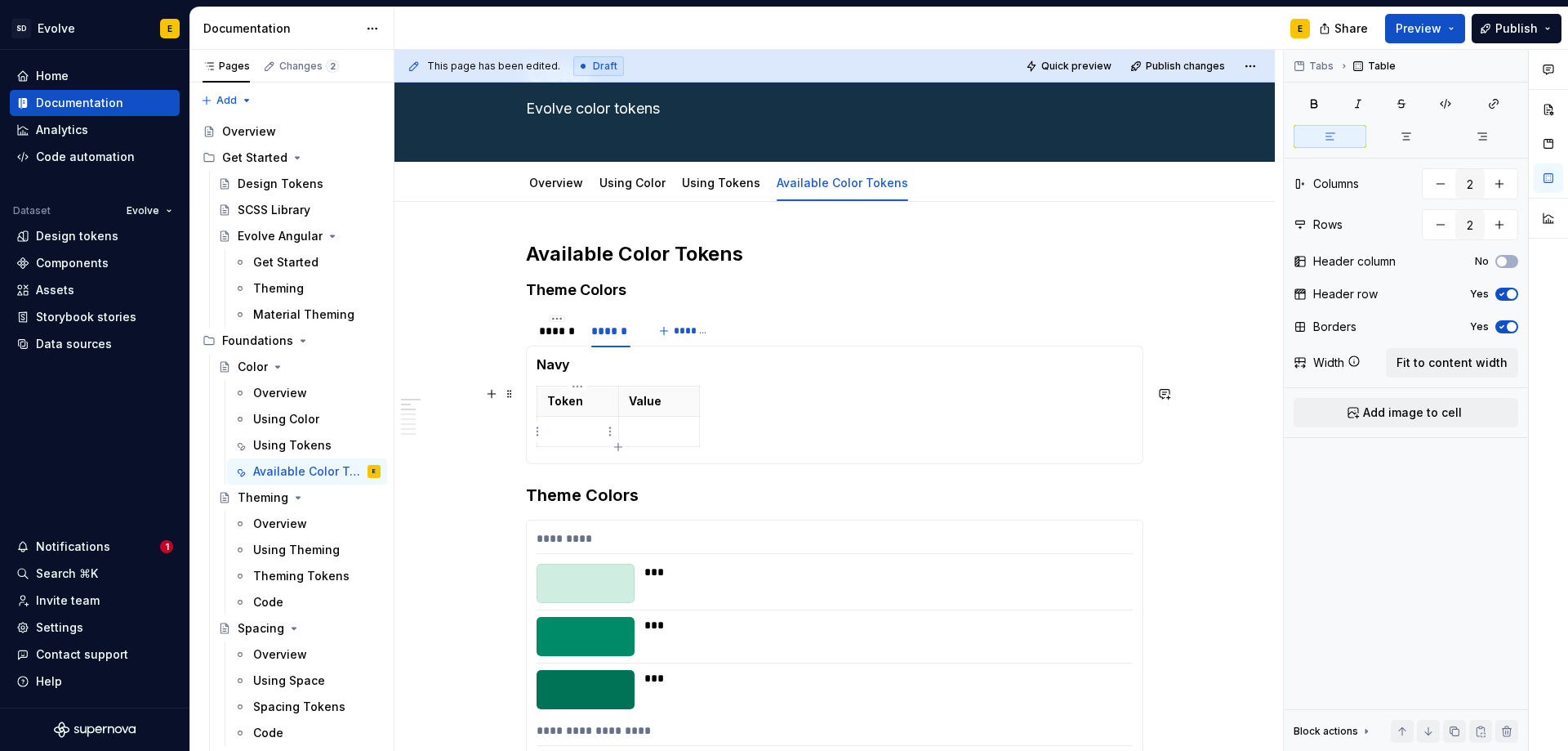
click at [583, 426] on p at bounding box center [578, 431] width 61 height 16
click at [583, 438] on p at bounding box center [578, 431] width 61 height 16
click at [571, 429] on p at bounding box center [578, 431] width 61 height 16
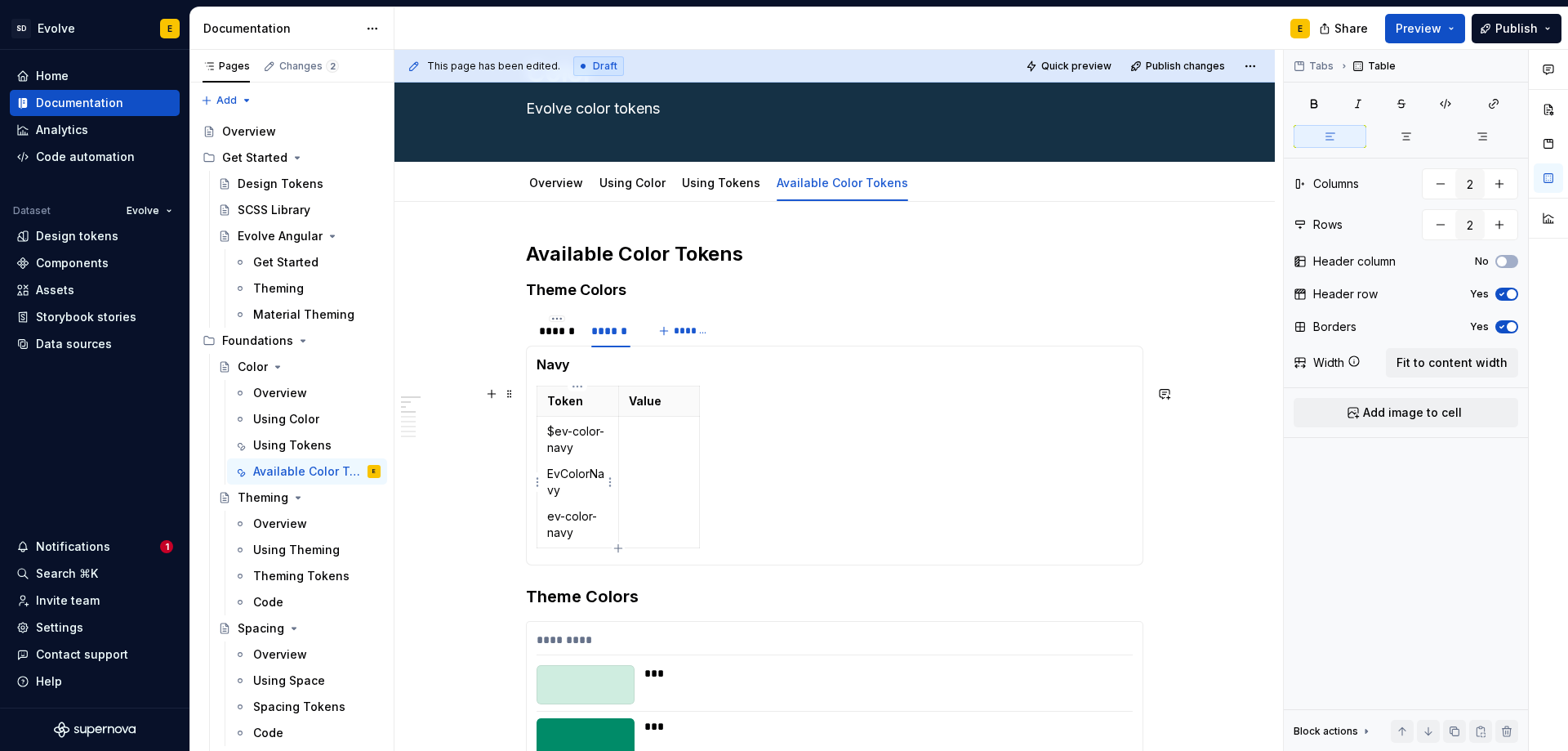
click at [581, 447] on p "$ev-color-navy" at bounding box center [578, 439] width 61 height 32
click at [562, 491] on p "EvColorNavy" at bounding box center [578, 482] width 61 height 32
click at [584, 530] on p "ev-color-navy" at bounding box center [578, 525] width 61 height 32
click at [679, 412] on th "Value" at bounding box center [659, 402] width 82 height 31
click at [1444, 358] on span "Fit to content width" at bounding box center [1452, 362] width 111 height 16
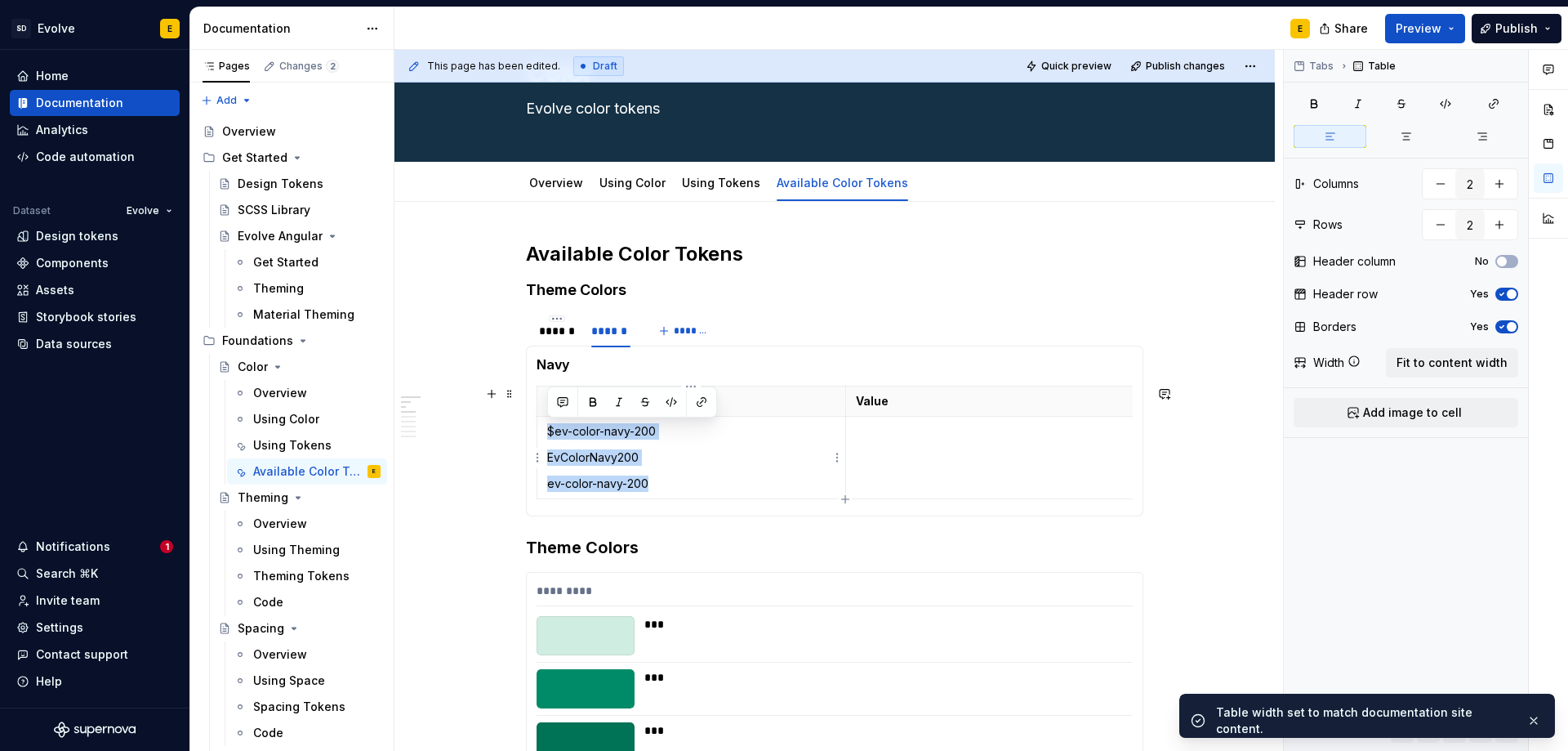
drag, startPoint x: 657, startPoint y: 489, endPoint x: 544, endPoint y: 430, distance: 127.5
click at [544, 430] on td "$ev-color-navy-200 EvColorNavy200 ev-color-navy-200" at bounding box center [691, 458] width 309 height 83
click at [674, 398] on button "button" at bounding box center [670, 401] width 23 height 23
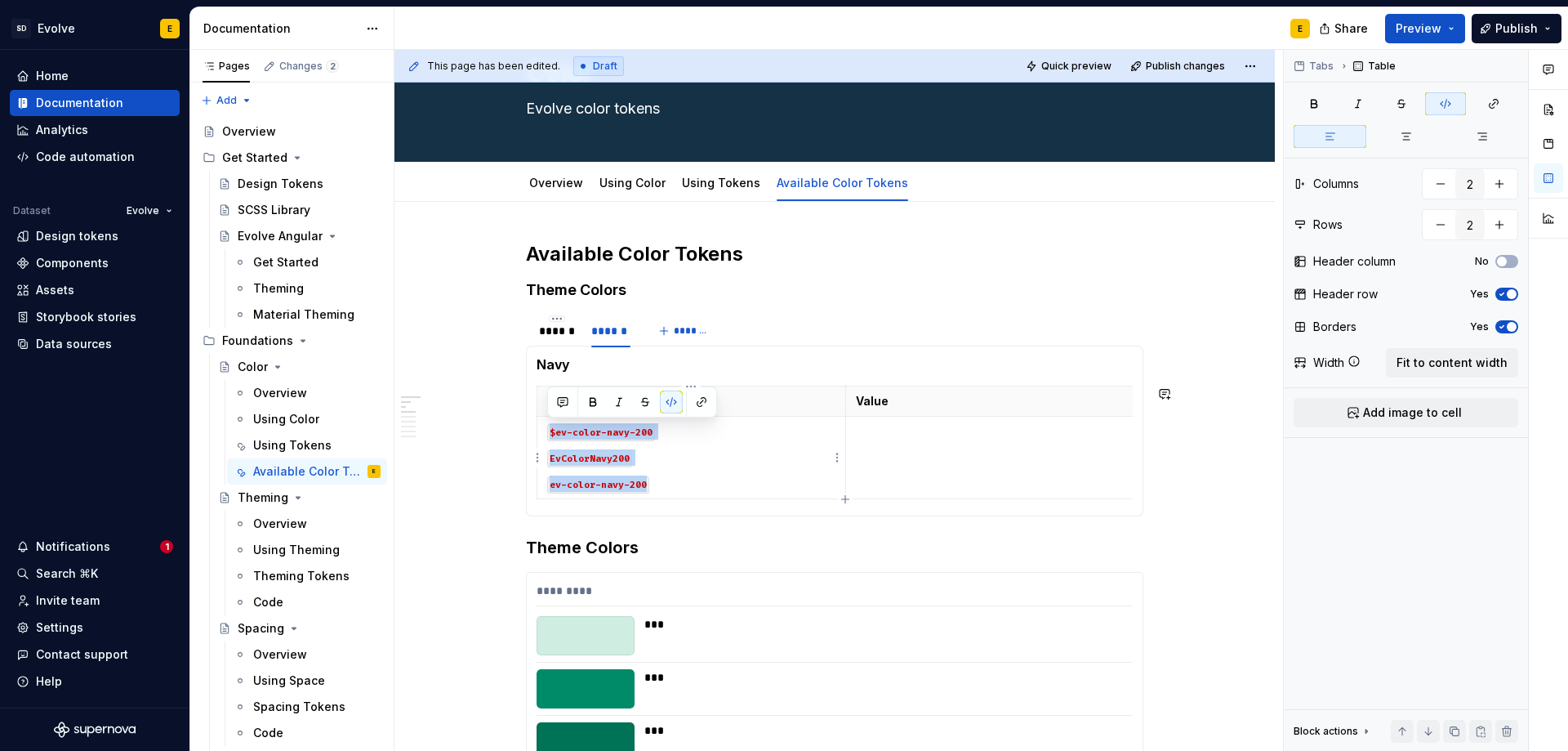
click at [651, 462] on p "EvColorNavy200" at bounding box center [691, 457] width 288 height 16
click at [552, 485] on code "ev-color-navy-200" at bounding box center [597, 484] width 102 height 17
click at [543, 432] on td "$ev-color-navy-200 EvColorNavy200 --ev-color-navy-200" at bounding box center [691, 458] width 309 height 83
click at [699, 433] on p "$ev-color-navy-200" at bounding box center [691, 431] width 288 height 16
click at [669, 460] on p "EvColorNavy200" at bounding box center [691, 457] width 288 height 16
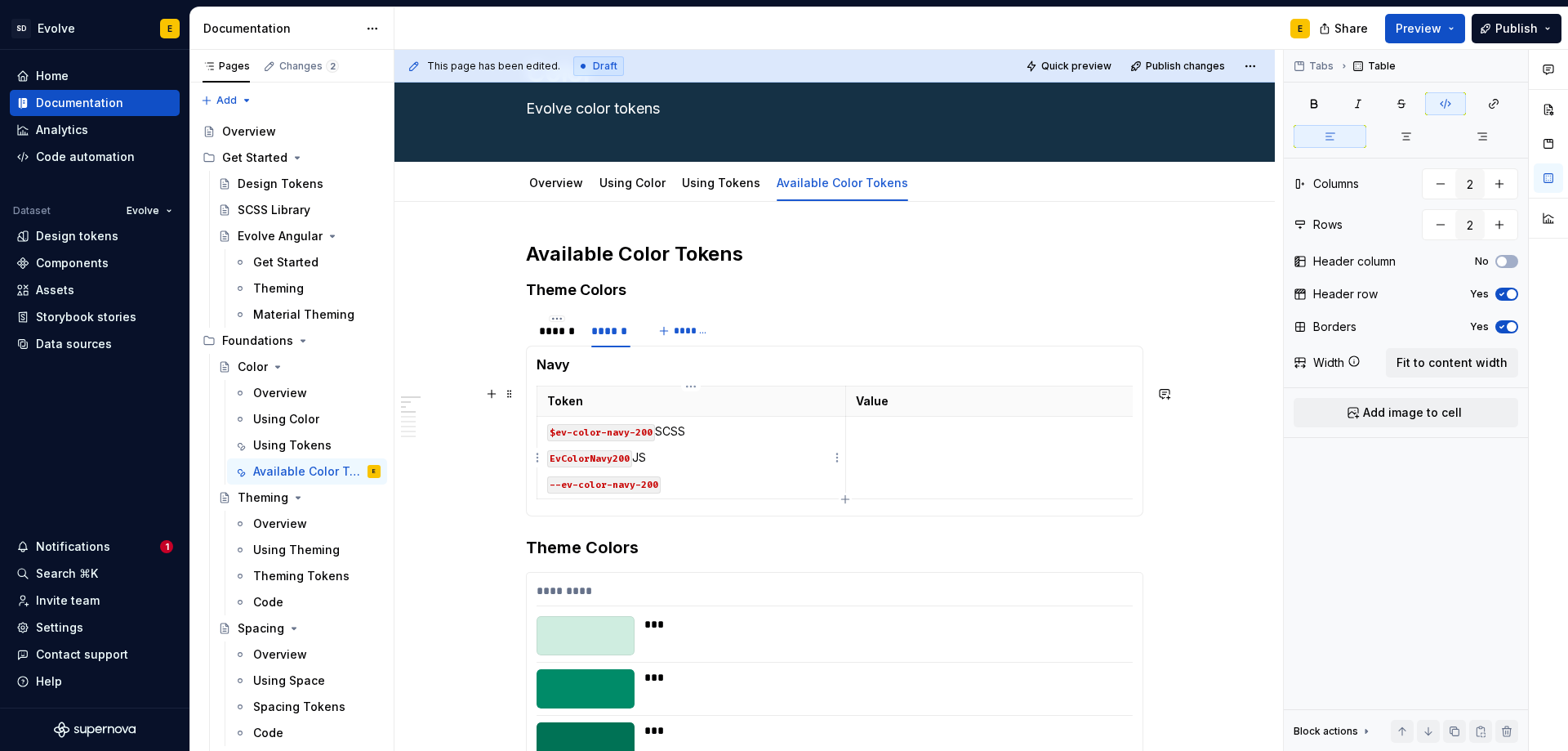
click at [676, 491] on p "--ev-color-navy-200" at bounding box center [691, 483] width 288 height 16
click at [719, 398] on p "Token" at bounding box center [691, 401] width 288 height 16
click at [706, 436] on p "$ev-color-navy-200 SCSS" at bounding box center [691, 431] width 288 height 16
click at [670, 454] on p "EvColorNavy200 JS" at bounding box center [691, 457] width 288 height 16
click at [711, 494] on td "$ev-color-navy-200 EvColorNavy200 --ev-color-navy-200 CSS" at bounding box center [691, 458] width 309 height 83
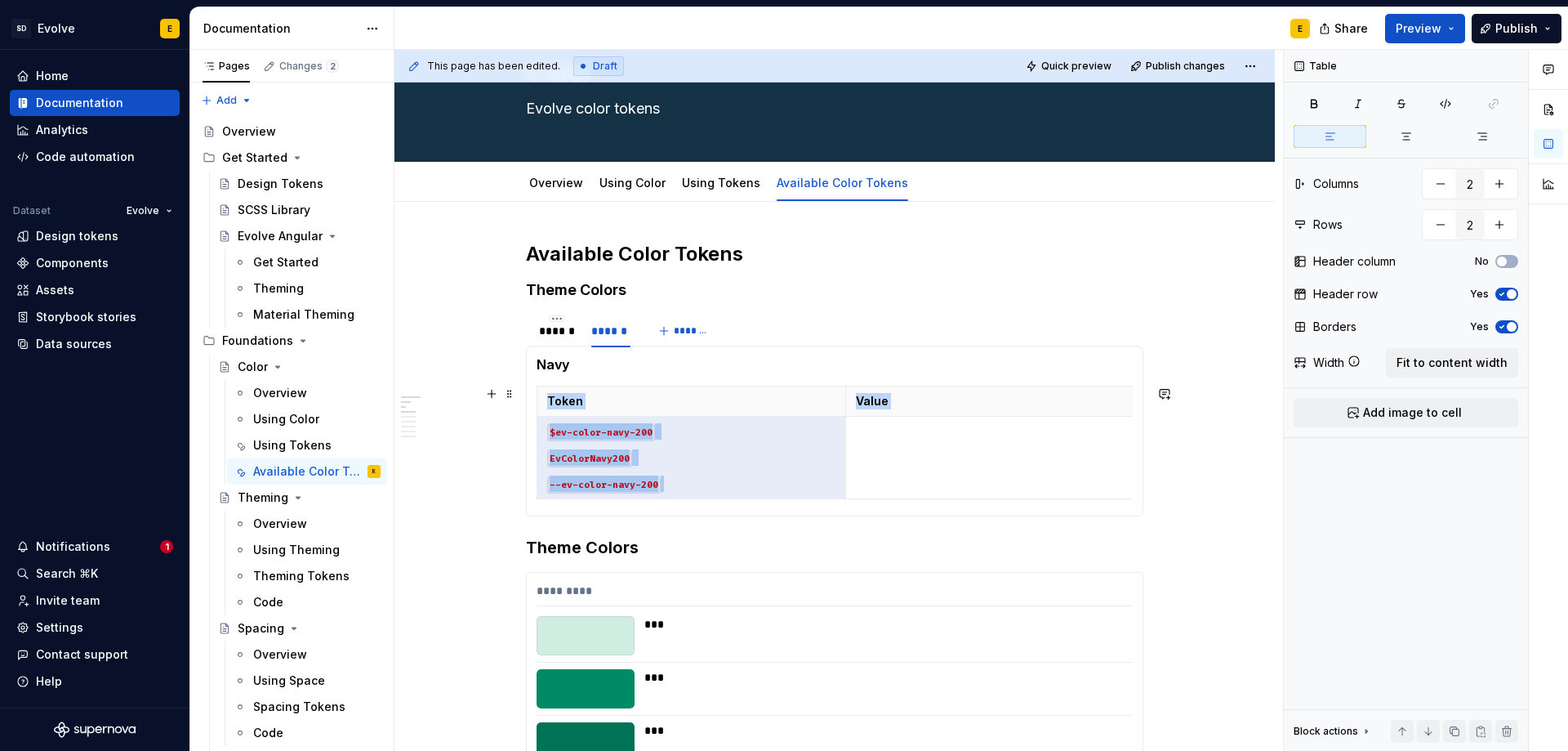
drag, startPoint x: 688, startPoint y: 490, endPoint x: 533, endPoint y: 441, distance: 162.6
click at [533, 441] on div "**********" at bounding box center [834, 430] width 617 height 170
click at [679, 442] on td "$ev-color-navy-200 EvColorNavy200 --ev-color-navy-200" at bounding box center [691, 458] width 309 height 83
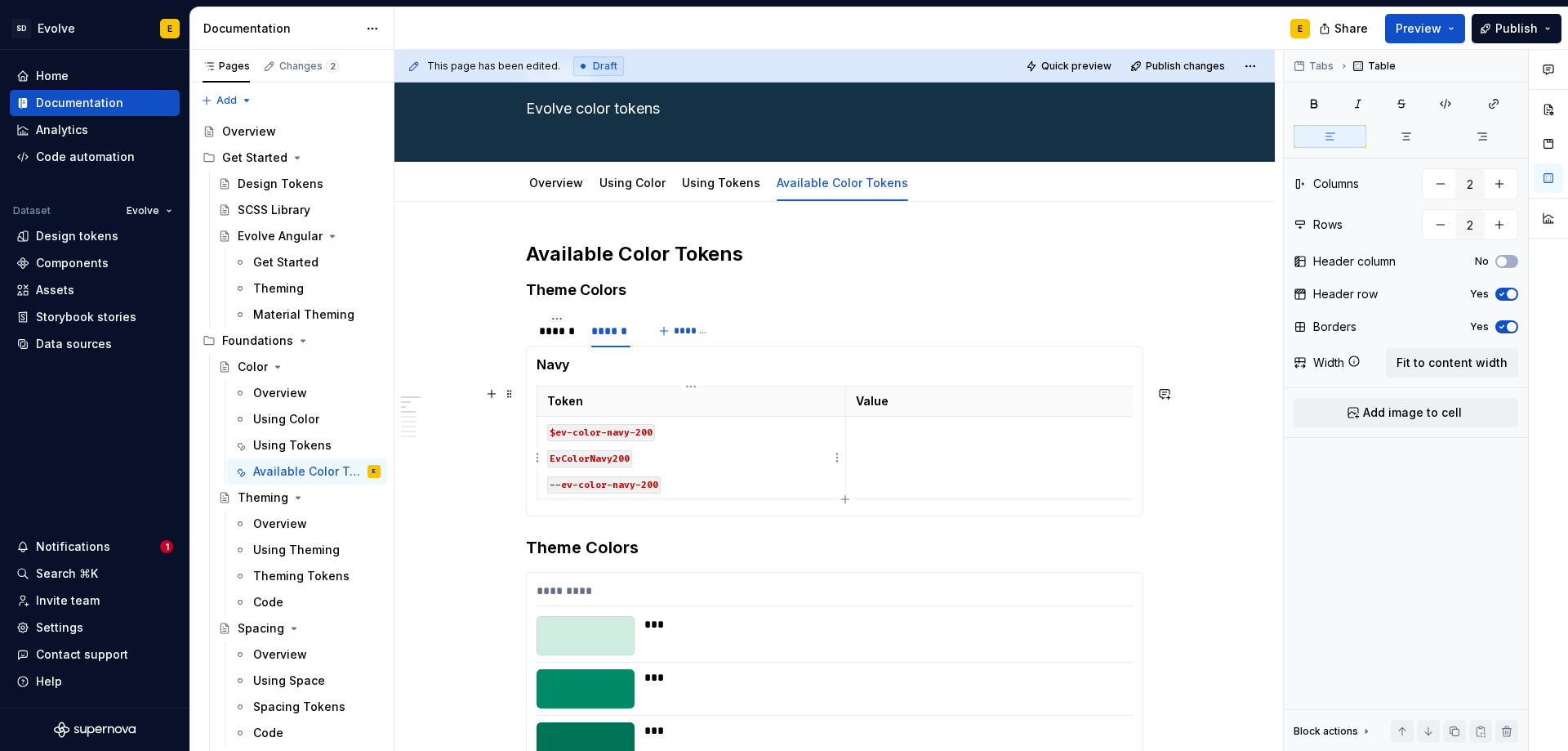
click at [676, 489] on p "--ev-color-navy-200" at bounding box center [691, 483] width 288 height 16
drag, startPoint x: 676, startPoint y: 492, endPoint x: 540, endPoint y: 434, distance: 147.9
click at [540, 434] on td "$ev-color-navy-200 EvColorNavy200 --ev-color-navy-200" at bounding box center [691, 458] width 309 height 83
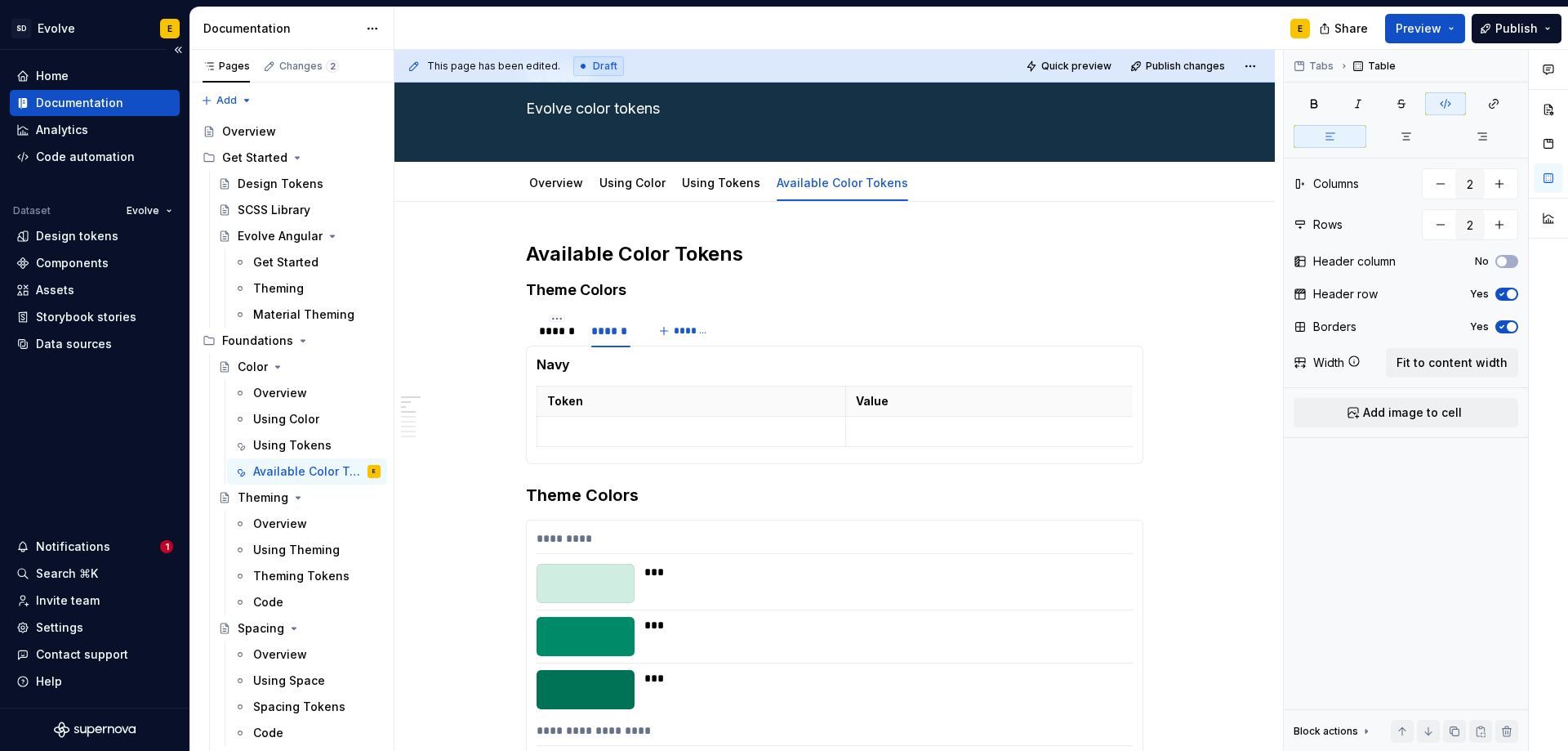
type textarea "*"
